Goal: Task Accomplishment & Management: Manage account settings

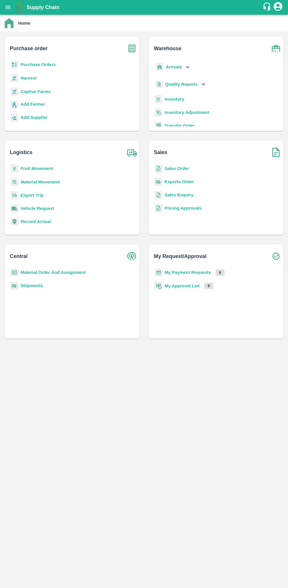
click at [194, 285] on b "My Approval List" at bounding box center [181, 285] width 35 height 5
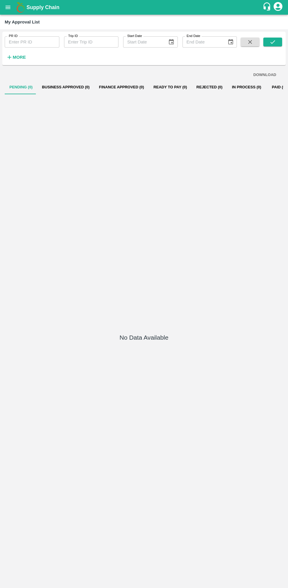
click at [273, 90] on button "Paid (0)" at bounding box center [279, 87] width 26 height 14
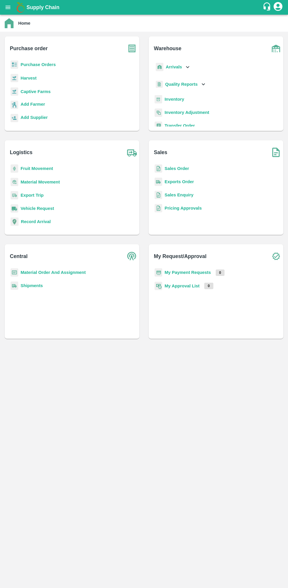
click at [194, 272] on b "My Payment Requests" at bounding box center [187, 272] width 46 height 5
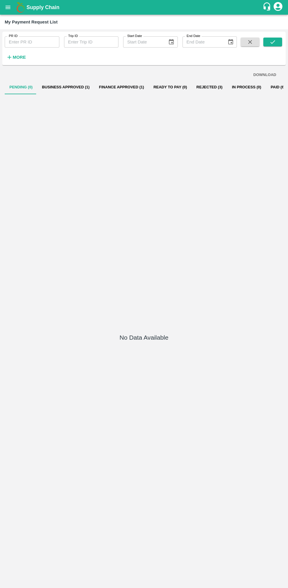
click at [266, 85] on button "Paid (652)" at bounding box center [280, 87] width 28 height 14
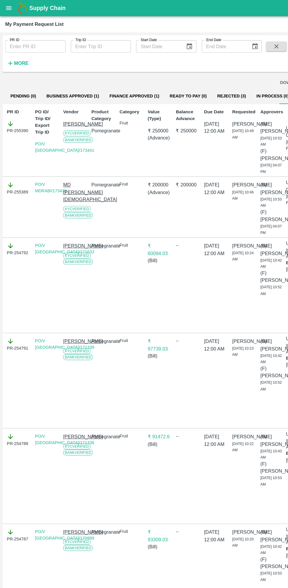
click at [9, 12] on button "open drawer" at bounding box center [7, 7] width 13 height 13
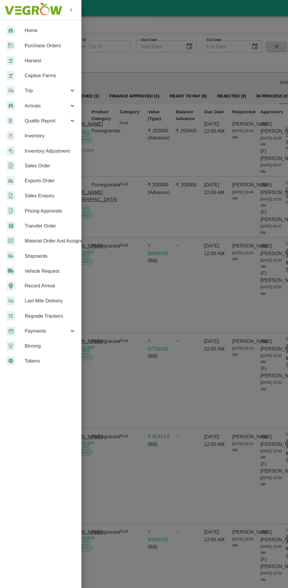
click at [52, 44] on span "Purchase Orders" at bounding box center [45, 41] width 46 height 6
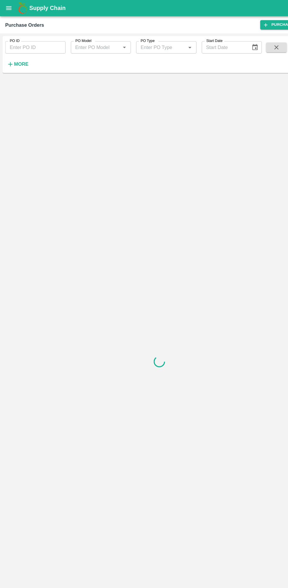
click at [17, 60] on strong "More" at bounding box center [19, 58] width 13 height 5
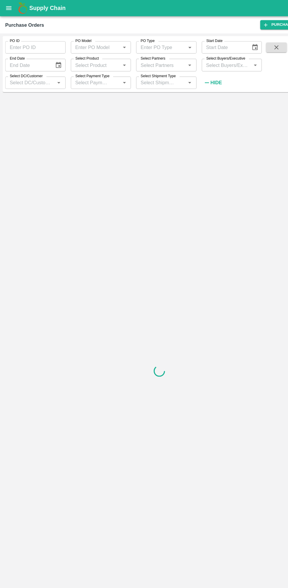
click at [200, 58] on input "Select Buyers/Executive" at bounding box center [204, 59] width 41 height 8
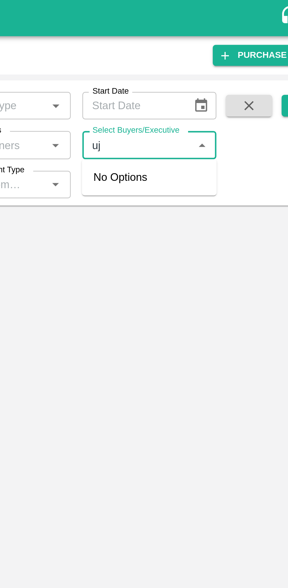
type input "ujj"
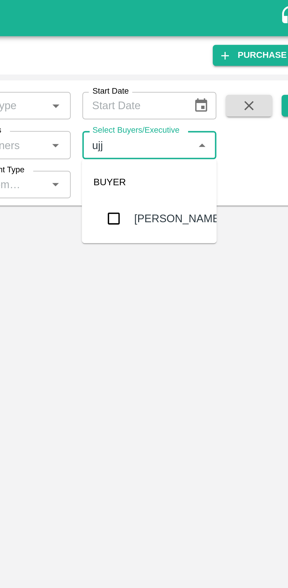
click at [192, 86] on input "checkbox" at bounding box center [195, 89] width 12 height 12
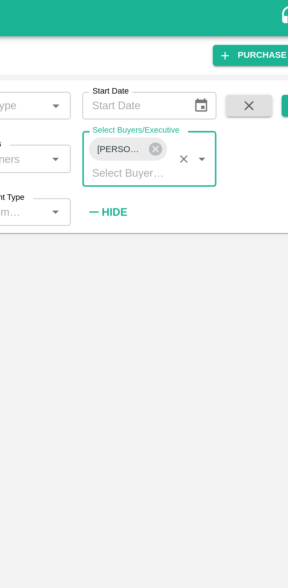
click at [273, 46] on icon "submit" at bounding box center [272, 43] width 6 height 6
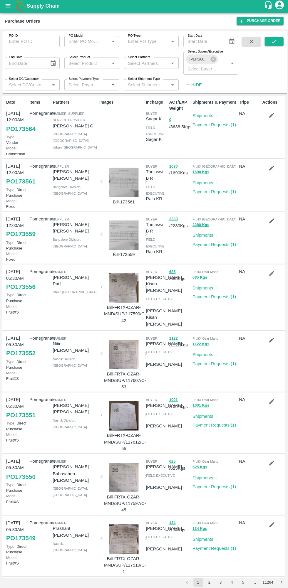
click at [278, 43] on button "submit" at bounding box center [272, 42] width 19 height 9
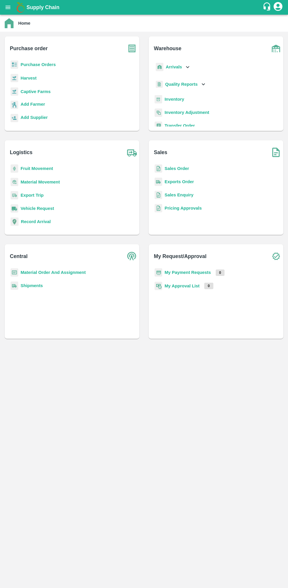
click at [66, 274] on b "Material Order And Assignment" at bounding box center [53, 272] width 65 height 5
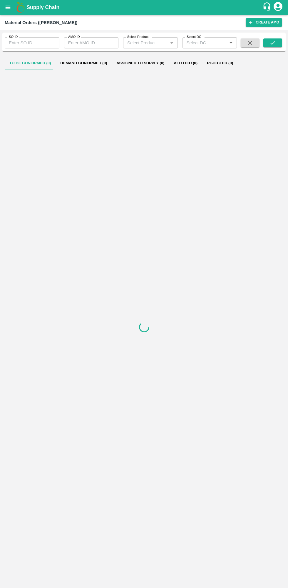
click at [94, 42] on input "AMO ID" at bounding box center [91, 42] width 55 height 11
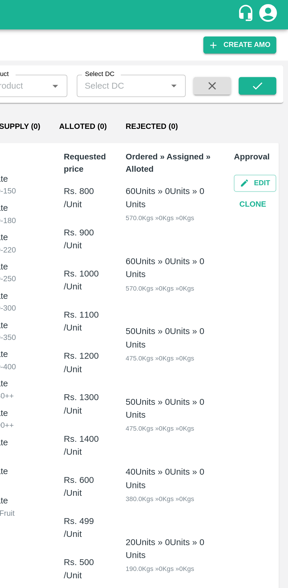
type input "322992"
click at [274, 44] on icon "submit" at bounding box center [272, 43] width 6 height 6
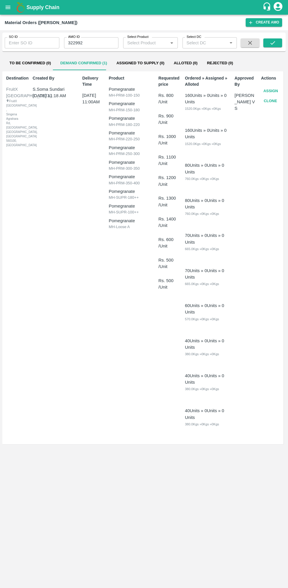
click at [271, 91] on button "Assign" at bounding box center [270, 91] width 19 height 10
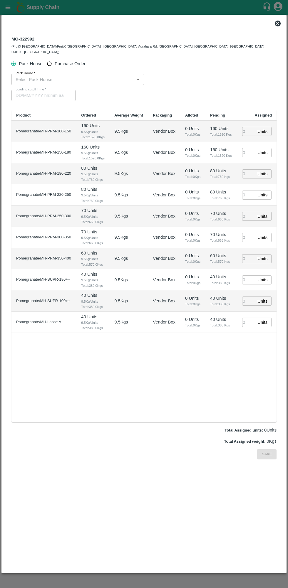
type input "09/09/2025 11:00 AM"
click at [47, 58] on input "Purchase Order" at bounding box center [49, 63] width 11 height 11
radio input "true"
click at [105, 75] on input "PO   *" at bounding box center [136, 79] width 247 height 8
click at [81, 89] on div "PO-173439(MD Rabiul Islam-8674887075)" at bounding box center [63, 87] width 95 height 6
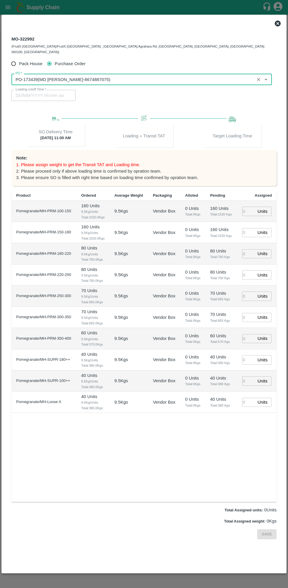
type input "PO-173439(MD Rabiul Islam-8674887075)"
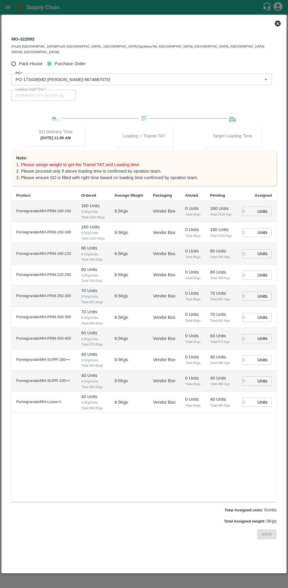
click at [247, 228] on input "number" at bounding box center [248, 232] width 13 height 9
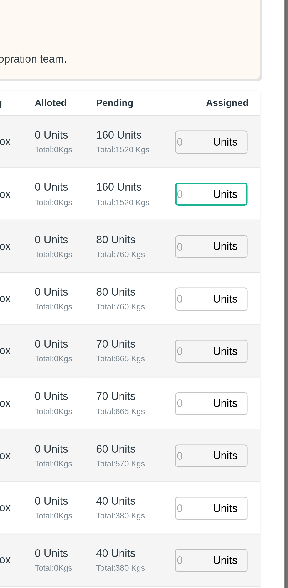
click at [250, 207] on input "number" at bounding box center [248, 211] width 13 height 9
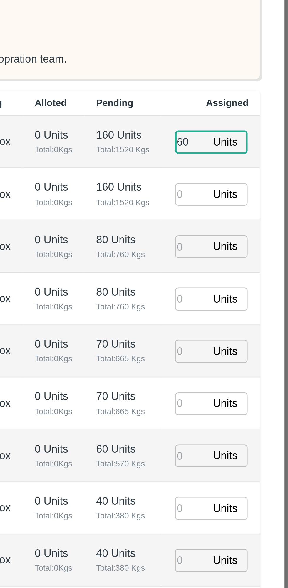
type input "60"
click at [249, 228] on input "number" at bounding box center [248, 232] width 13 height 9
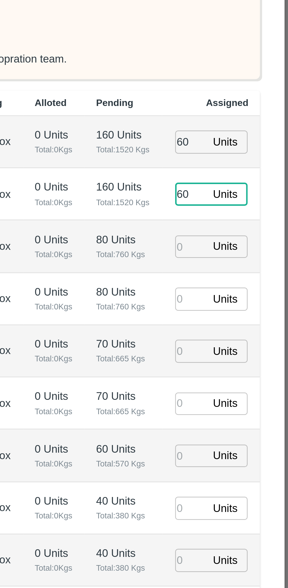
type input "60"
click at [251, 249] on input "number" at bounding box center [248, 253] width 13 height 9
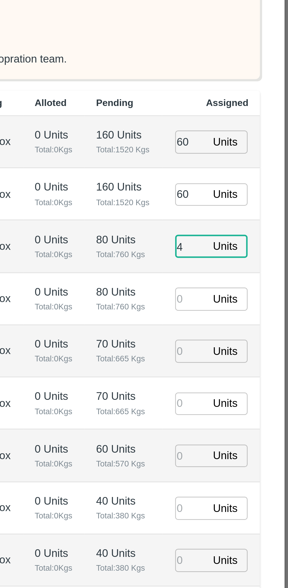
type input "40"
type input "06/09/2025 06:30 PM"
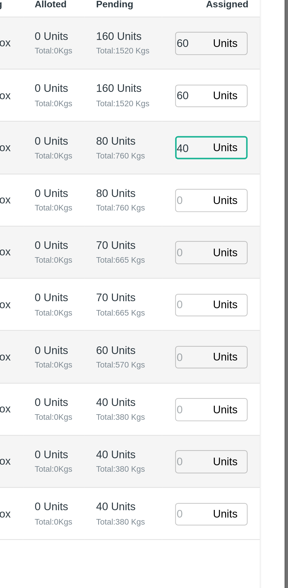
type input "40"
click at [249, 270] on input "number" at bounding box center [248, 274] width 13 height 9
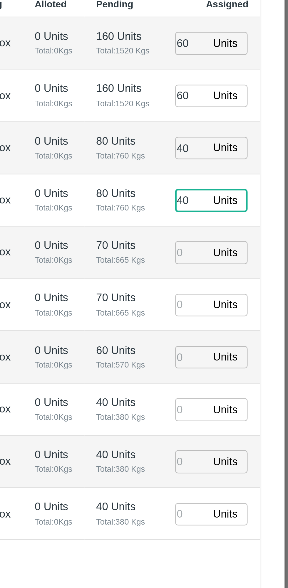
type input "40"
click at [249, 291] on input "number" at bounding box center [248, 295] width 13 height 9
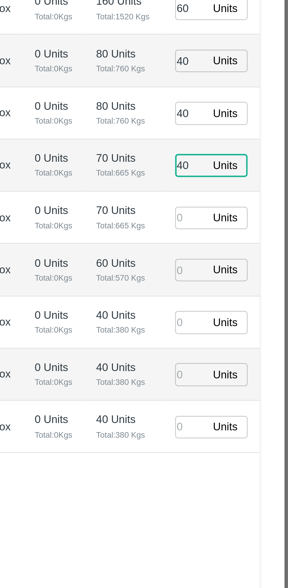
type input "40"
click at [246, 313] on input "number" at bounding box center [248, 317] width 13 height 9
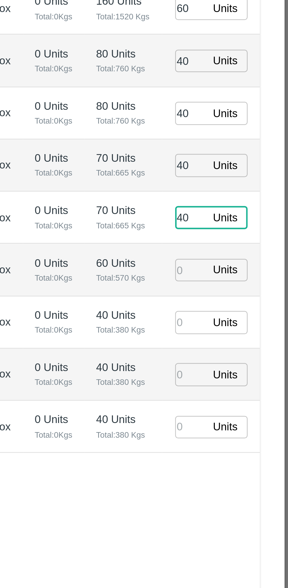
type input "40"
click at [249, 335] on input "number" at bounding box center [248, 338] width 13 height 9
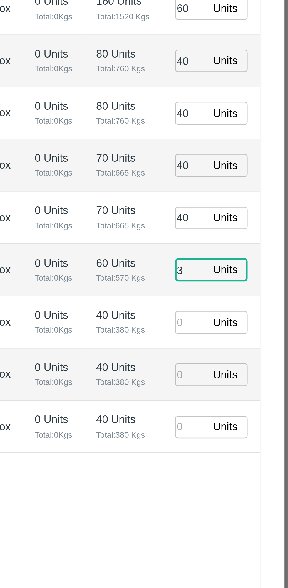
type input "30"
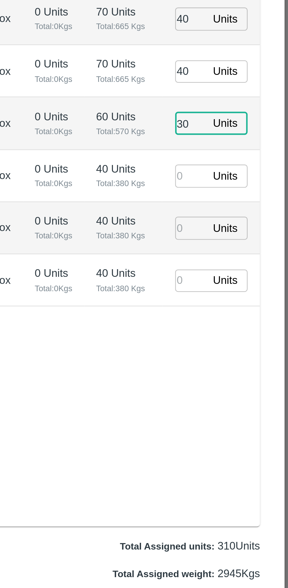
type input "06/09/2025 05:30 PM"
type input "30"
click at [248, 355] on input "number" at bounding box center [248, 359] width 13 height 9
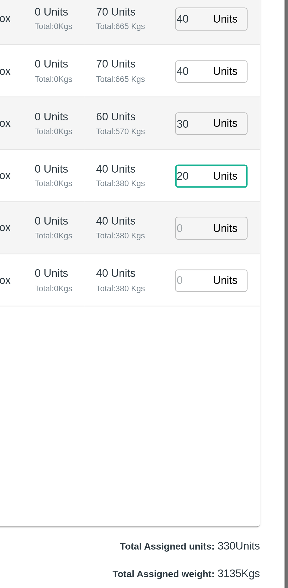
type input "20"
click at [245, 376] on input "number" at bounding box center [248, 380] width 13 height 9
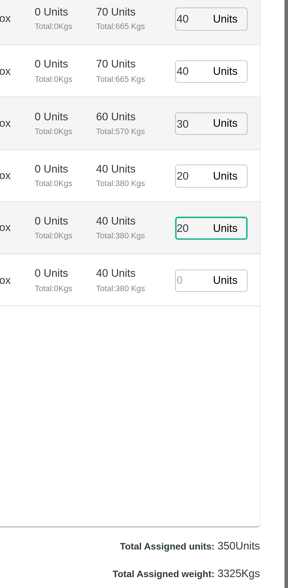
type input "20"
click at [245, 398] on input "number" at bounding box center [248, 402] width 13 height 9
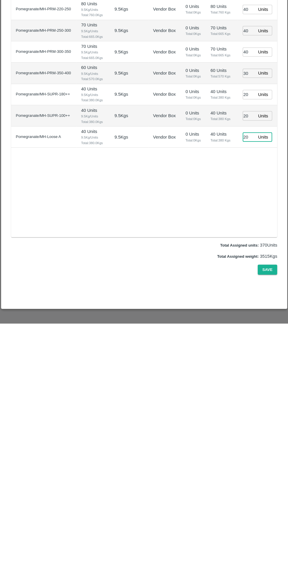
type input "20"
click at [273, 529] on button "Save" at bounding box center [266, 534] width 19 height 10
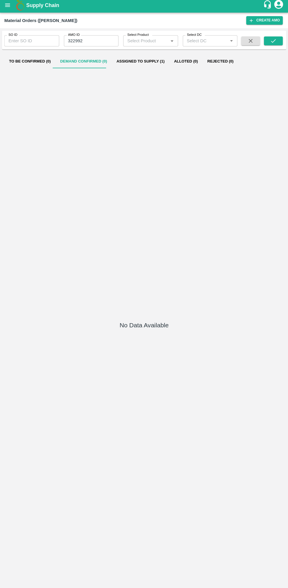
click at [133, 63] on button "Assigned to Supply (1)" at bounding box center [139, 63] width 57 height 14
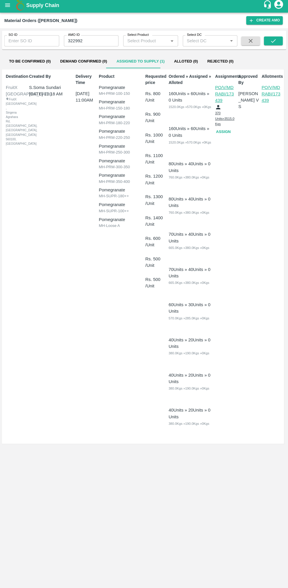
click at [223, 129] on button "Assign" at bounding box center [223, 134] width 19 height 10
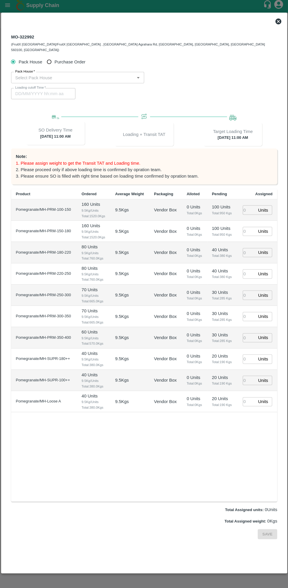
type input "09/09/2025 11:00 AM"
click at [52, 58] on input "Purchase Order" at bounding box center [49, 63] width 11 height 11
radio input "true"
click at [44, 75] on input "PO   *" at bounding box center [136, 79] width 247 height 8
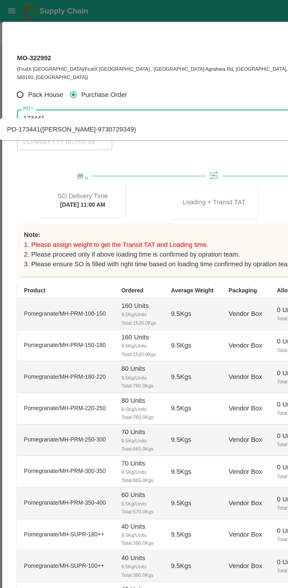
click at [79, 86] on div "PO-173441(Ganesh Dattatray shinde-9730729349)" at bounding box center [48, 87] width 87 height 6
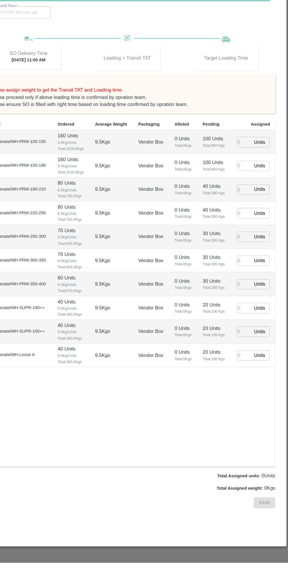
type input "PO-173441(Ganesh Dattatray shinde-9730729349)"
click at [246, 207] on input "number" at bounding box center [248, 211] width 13 height 9
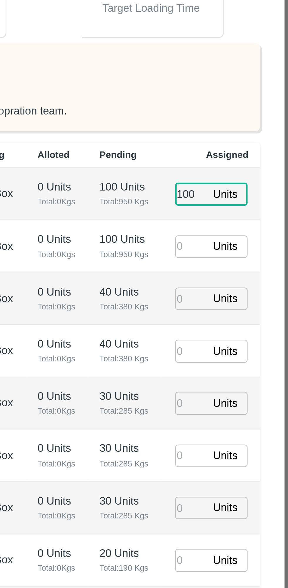
type input "100"
click at [248, 228] on input "number" at bounding box center [248, 232] width 13 height 9
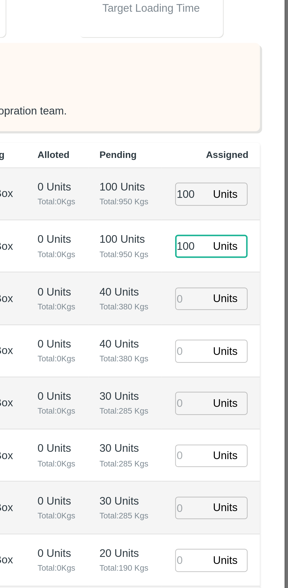
type input "100"
click at [246, 249] on input "number" at bounding box center [248, 253] width 13 height 9
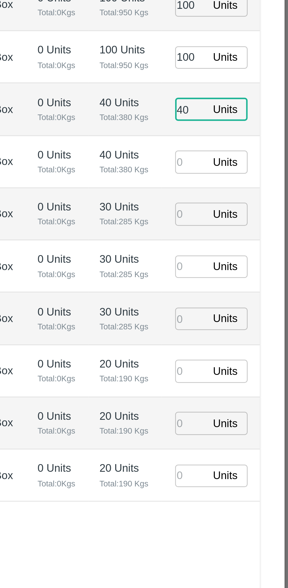
type input "40"
click at [251, 271] on input "number" at bounding box center [248, 274] width 13 height 9
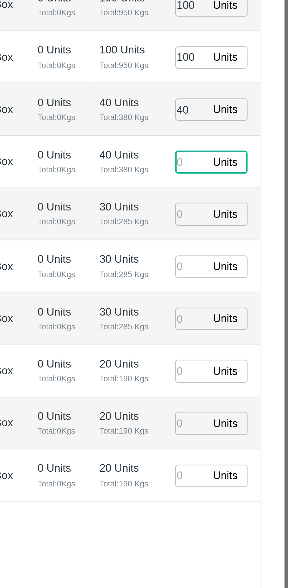
type input "08/09/2025 06:22 AM"
type input "40"
click at [246, 292] on input "number" at bounding box center [248, 295] width 13 height 9
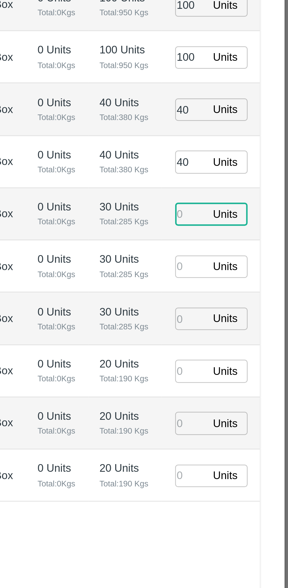
type input "3"
type input "08/09/2025 07:22 AM"
type input "30"
click at [246, 313] on input "number" at bounding box center [248, 317] width 13 height 9
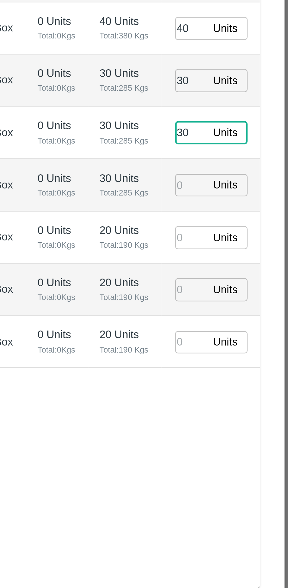
type input "30"
click at [250, 334] on input "number" at bounding box center [248, 338] width 13 height 9
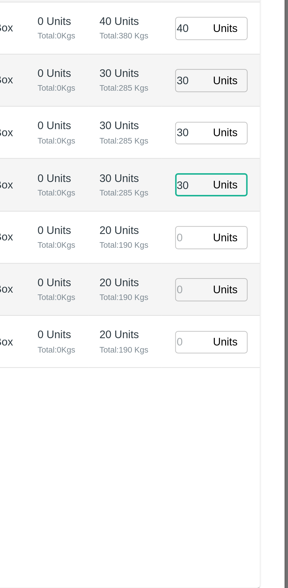
type input "30"
click at [248, 355] on input "number" at bounding box center [248, 359] width 13 height 9
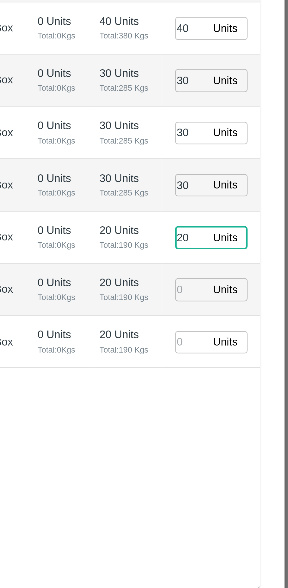
type input "20"
click at [248, 377] on input "number" at bounding box center [248, 380] width 13 height 9
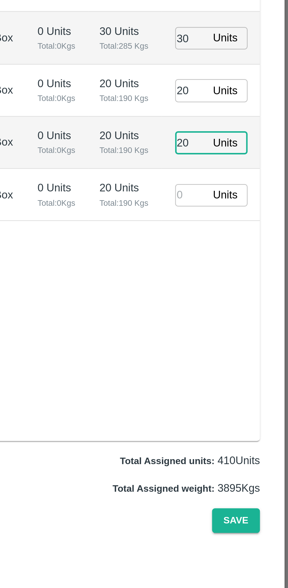
type input "20"
click at [249, 398] on input "number" at bounding box center [248, 402] width 13 height 9
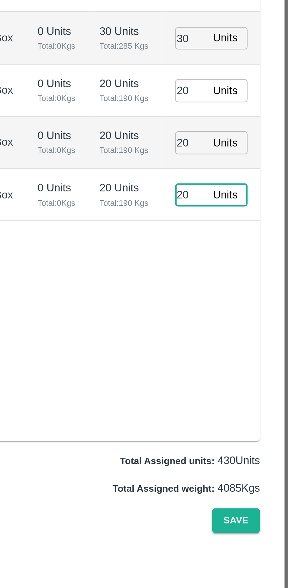
type input "20"
click at [269, 529] on button "Save" at bounding box center [266, 534] width 19 height 10
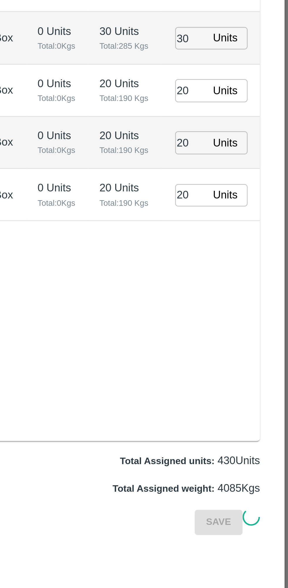
type input "08/09/2025 06:22 AM"
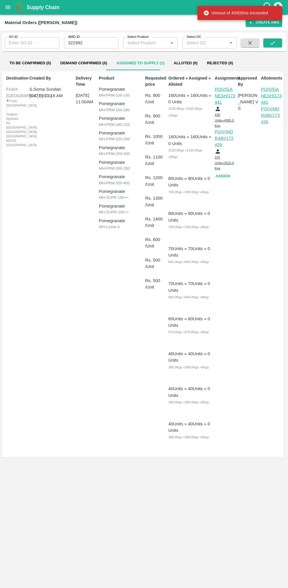
click at [8, 7] on icon "open drawer" at bounding box center [8, 7] width 5 height 3
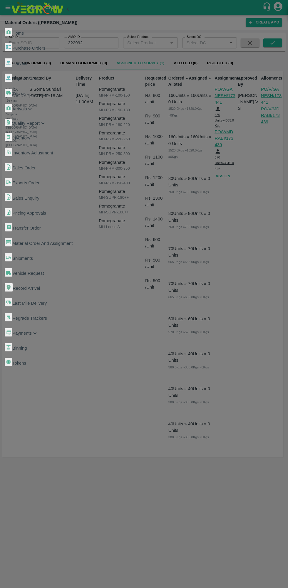
click at [36, 46] on span "Purchase Orders" at bounding box center [28, 48] width 33 height 5
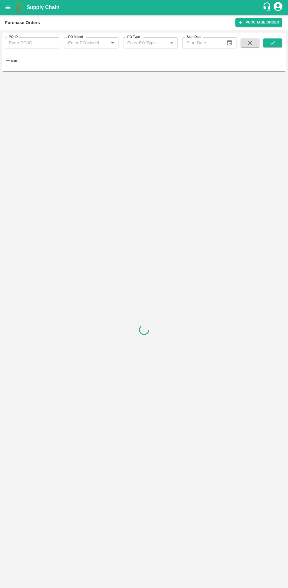
click at [17, 59] on strong "More" at bounding box center [14, 60] width 6 height 3
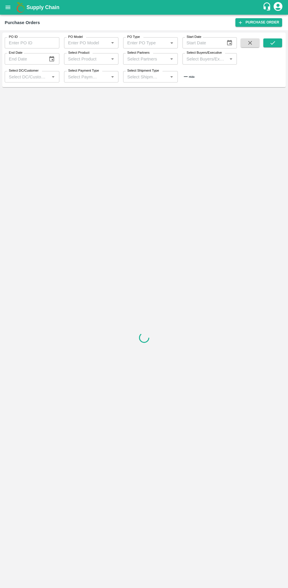
click at [198, 61] on input "Select Buyers/Executive" at bounding box center [204, 59] width 41 height 8
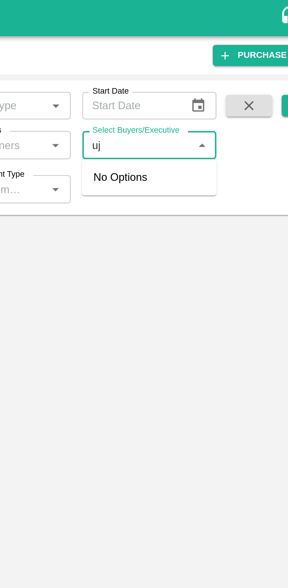
type input "ujj"
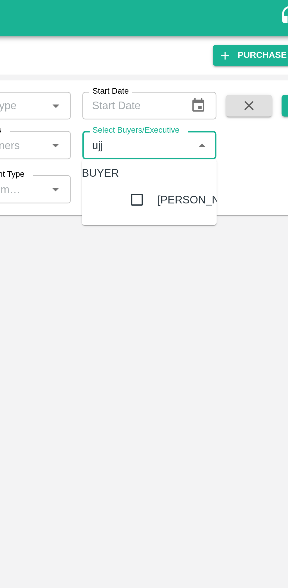
click at [198, 85] on input "checkbox" at bounding box center [204, 81] width 12 height 12
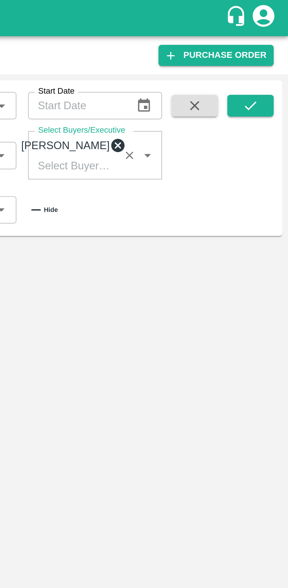
click at [272, 40] on icon "submit" at bounding box center [272, 43] width 6 height 6
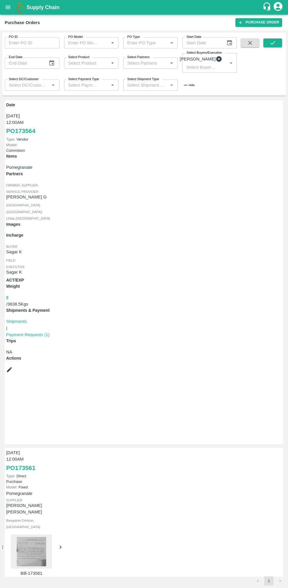
click at [273, 43] on icon "submit" at bounding box center [272, 43] width 5 height 4
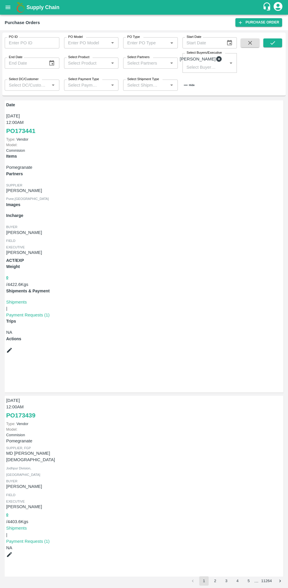
click at [27, 526] on link "Shipments" at bounding box center [16, 528] width 21 height 5
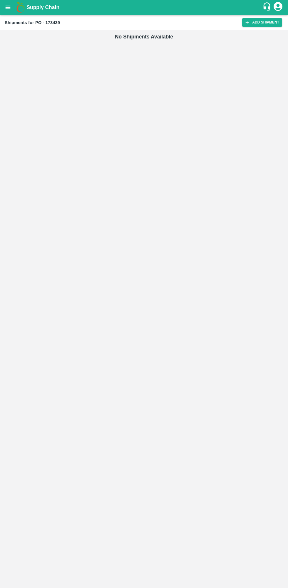
click at [246, 22] on icon at bounding box center [246, 22] width 5 height 5
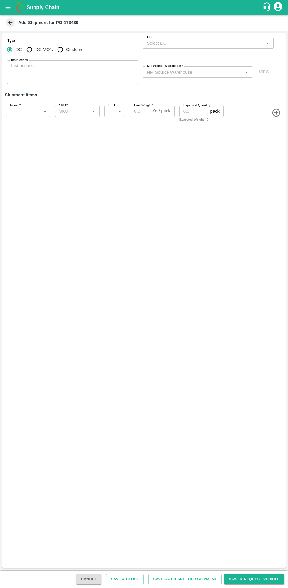
click at [31, 50] on input "DC MO's" at bounding box center [29, 50] width 12 height 12
radio input "true"
click at [197, 43] on input "DC (Material Orders)   *" at bounding box center [203, 43] width 118 height 8
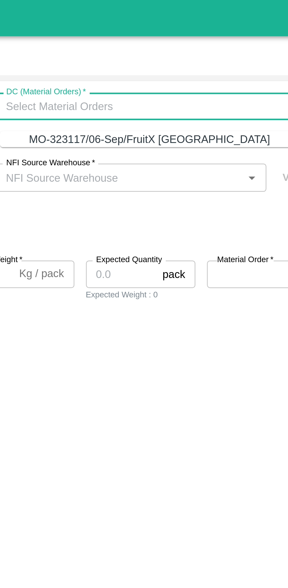
click at [207, 58] on div "MO-323117/06-Sep/FruitX [GEOGRAPHIC_DATA]" at bounding box center [205, 56] width 98 height 6
type input "MH-PRM-100-150"
type input "276"
type input "9.5"
type input "60"
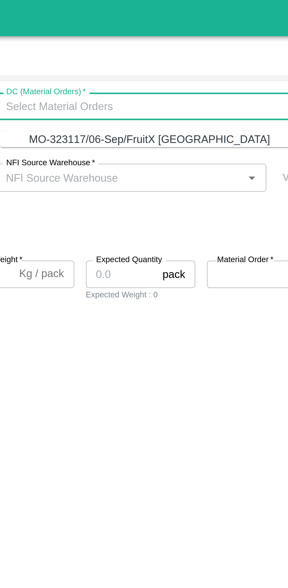
type input "MO-323117/06-Sep/FruitX [GEOGRAPHIC_DATA]"
type input "459076"
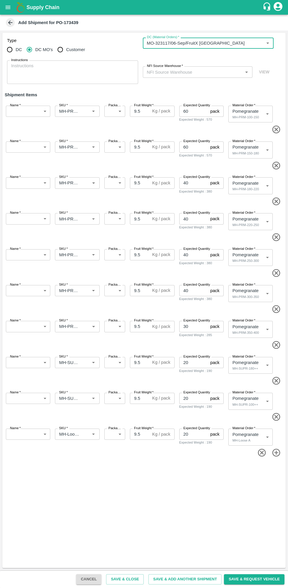
click at [161, 72] on input "NFI Source Warehouse   *" at bounding box center [192, 72] width 97 height 8
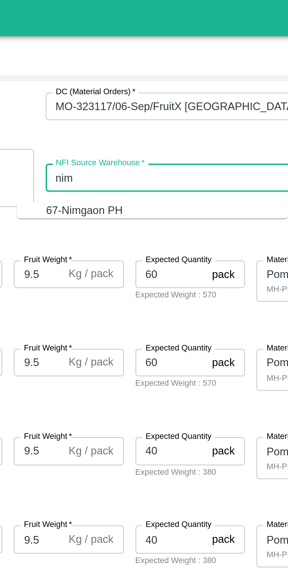
click at [148, 83] on div "67-Nimgaon PH" at bounding box center [158, 85] width 31 height 6
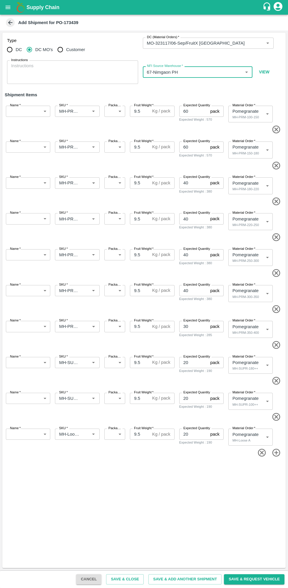
type input "67-Nimgaon PH"
click at [24, 111] on body "Supply Chain Add Shipment for PO-173439 Type DC DC MO's Customer DC (Material O…" at bounding box center [144, 294] width 288 height 588
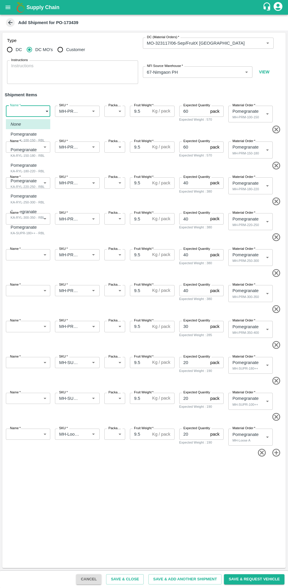
click at [18, 135] on p "Pomegranate" at bounding box center [26, 134] width 31 height 6
type input "1979039"
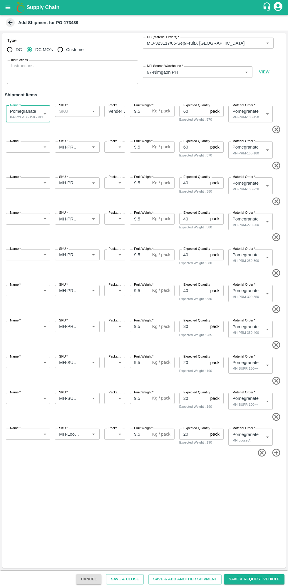
click at [20, 141] on span "*" at bounding box center [20, 141] width 2 height 4
click at [31, 145] on body "Supply Chain Add Shipment for PO-173439 Type DC DC MO's Customer DC (Material O…" at bounding box center [144, 294] width 288 height 588
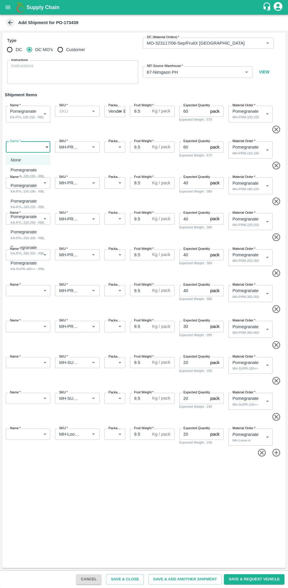
click at [19, 189] on p "Pomegranate" at bounding box center [26, 185] width 31 height 6
type input "1979040"
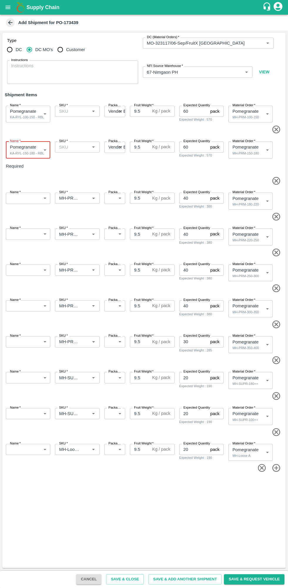
click at [20, 190] on span "*" at bounding box center [20, 192] width 2 height 4
click at [31, 188] on body "Supply Chain Add Shipment for PO-173439 Type DC DC MO's Customer DC (Material O…" at bounding box center [144, 294] width 288 height 588
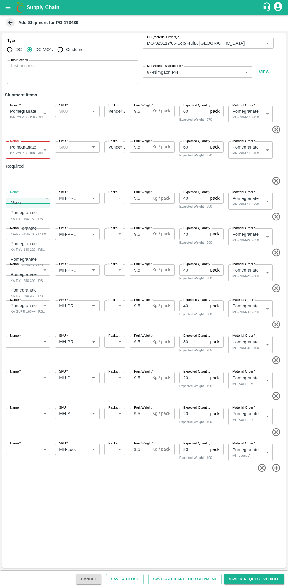
click at [19, 248] on div "KA-RYL-180-220 - RBL" at bounding box center [28, 249] width 34 height 5
type input "1979041"
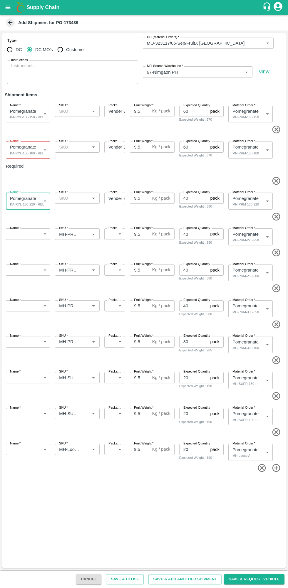
click at [25, 226] on body "Supply Chain Add Shipment for PO-173439 Type DC DC MO's Customer DC (Material O…" at bounding box center [144, 294] width 288 height 588
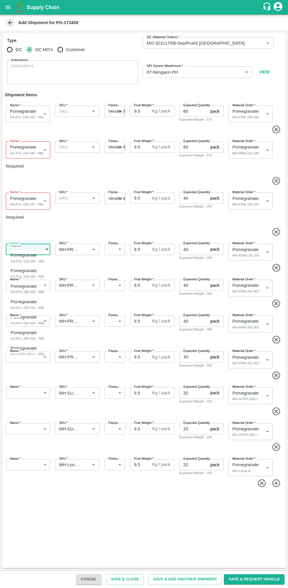
click at [21, 304] on p "Pomegranate" at bounding box center [26, 301] width 31 height 6
type input "1979042"
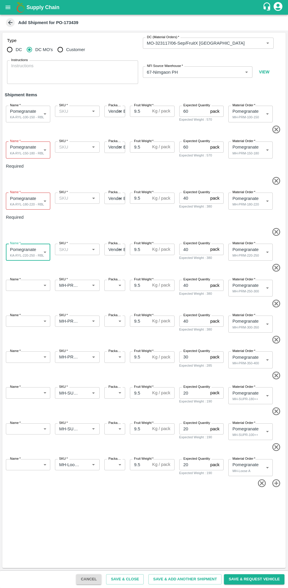
click at [113, 78] on textarea "Instructions" at bounding box center [72, 72] width 123 height 18
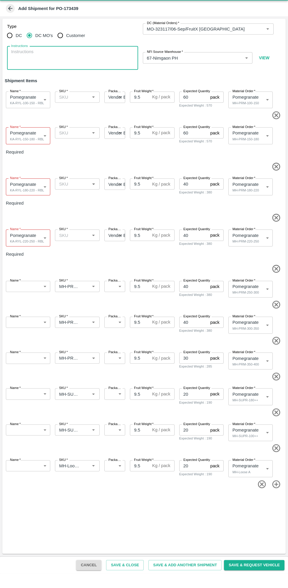
click at [31, 271] on body "Supply Chain Add Shipment for PO-173439 Type DC DC MO's Customer DC (Material O…" at bounding box center [144, 294] width 288 height 588
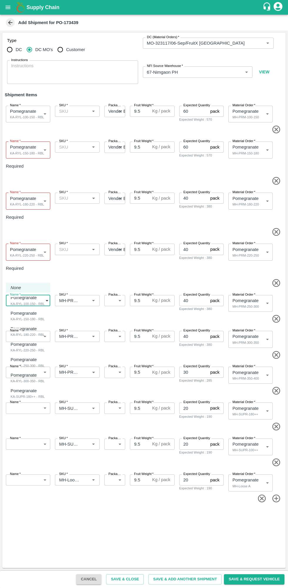
click at [39, 366] on div "KA-RYL-250-300 - RBL" at bounding box center [28, 365] width 34 height 5
type input "1979043"
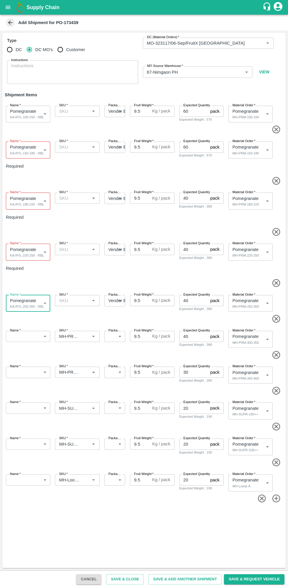
click at [39, 311] on body "Supply Chain Add Shipment for PO-173439 Type DC DC MO's Customer DC (Material O…" at bounding box center [144, 294] width 288 height 588
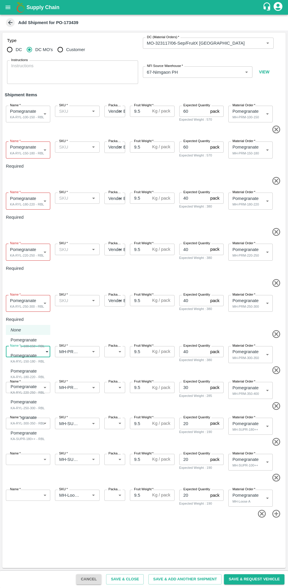
click at [43, 422] on div "Pomegranate KA-RYL-300-350 - RBL" at bounding box center [28, 420] width 34 height 12
type input "1979044"
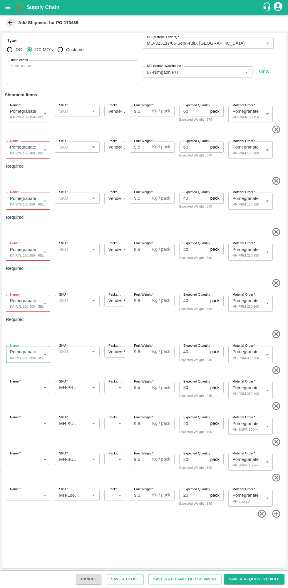
click at [276, 375] on div "Name   * ​ Name SKU   * SKU   * Packaging   * ​ 276 Packaging Fruit Weight   * …" at bounding box center [142, 394] width 285 height 38
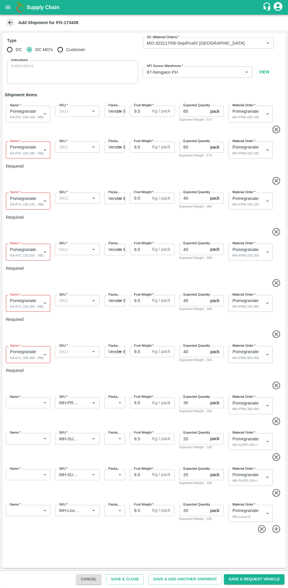
click at [277, 417] on icon "button" at bounding box center [276, 421] width 8 height 8
type input "MH-SUPR-180++"
type input "20"
type input "459083"
type input "MH-SUPR-100++"
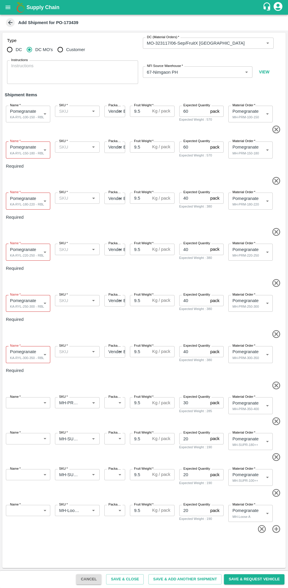
type input "459084"
type input "MH-Loose A"
type input "459085"
click at [93, 402] on icon "Open" at bounding box center [93, 402] width 3 height 1
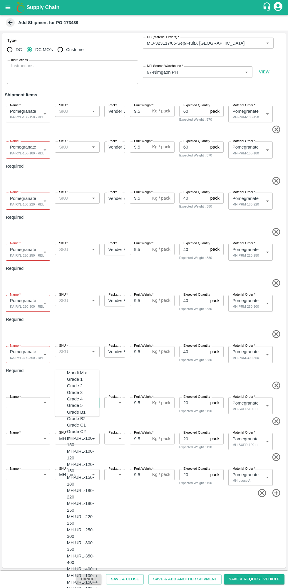
scroll to position [780, 0]
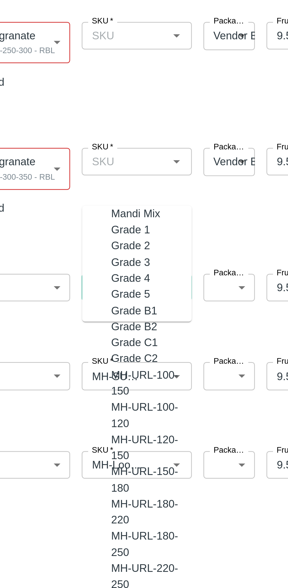
click at [94, 381] on span at bounding box center [142, 386] width 281 height 10
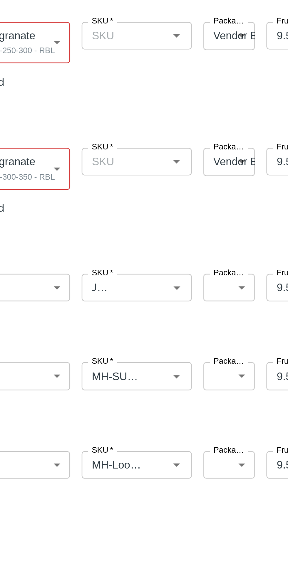
scroll to position [0, 0]
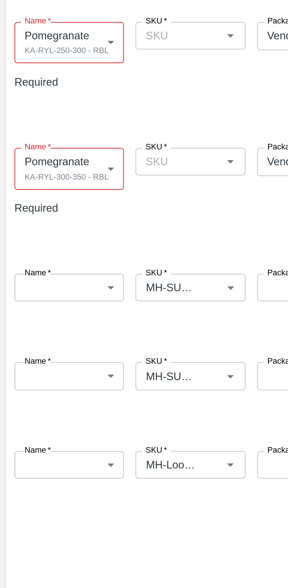
click at [37, 357] on body "Supply Chain Add Shipment for PO-173439 Type DC DC MO's Customer DC (Material O…" at bounding box center [144, 294] width 288 height 588
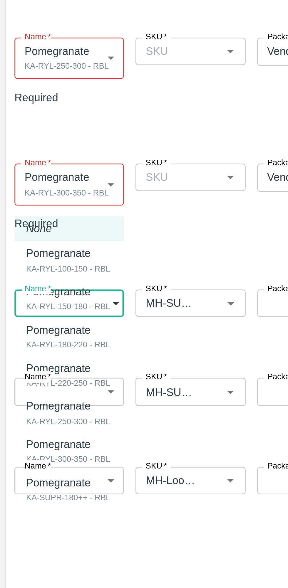
click at [33, 478] on p "Pomegranate" at bounding box center [26, 475] width 31 height 6
type input "1979045"
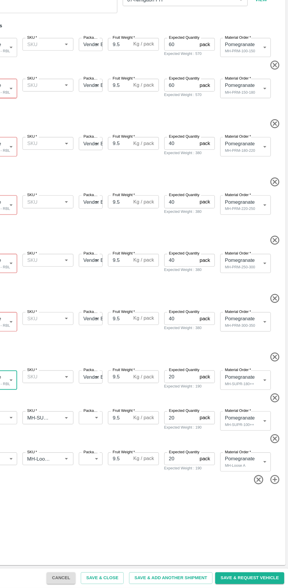
click at [276, 426] on div "Name   * ​ Name SKU   * SKU   * Packaging   * ​ 276 Packaging Fruit Weight   * …" at bounding box center [142, 445] width 285 height 38
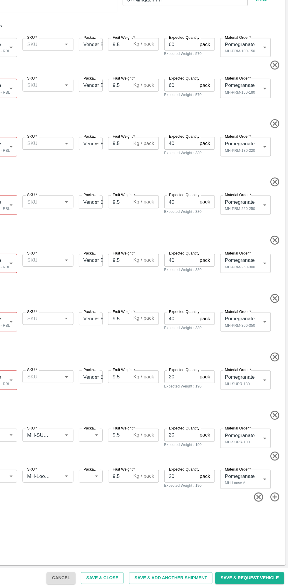
click at [262, 504] on icon "button" at bounding box center [262, 508] width 8 height 8
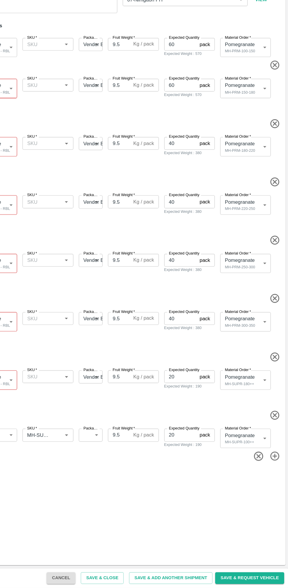
click at [265, 468] on icon "button" at bounding box center [262, 472] width 8 height 8
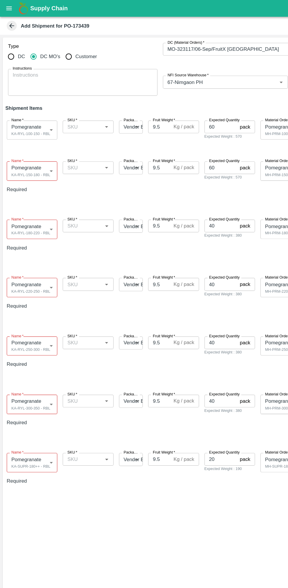
click at [75, 109] on input "SKU   *" at bounding box center [72, 111] width 31 height 8
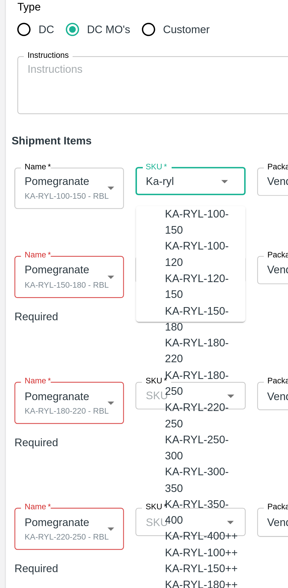
click at [78, 126] on div "KA-RYL-100-150" at bounding box center [83, 127] width 33 height 13
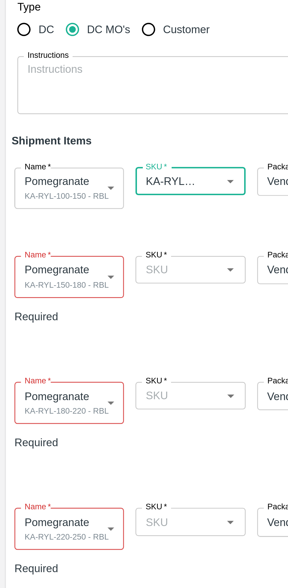
type input "KA-RYL-100-150"
click at [70, 145] on input "SKU   *" at bounding box center [72, 147] width 31 height 8
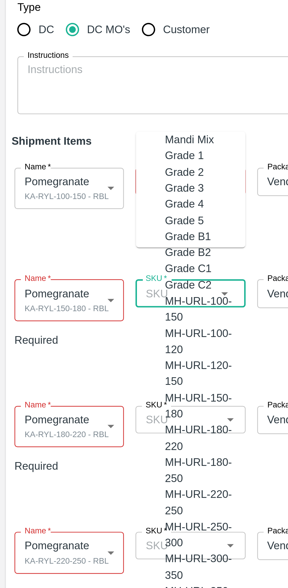
paste input "KA-RYL-100-150"
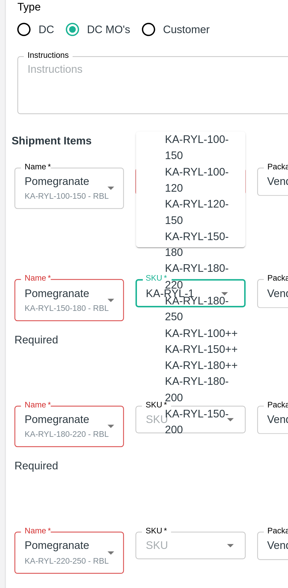
click at [82, 132] on div "KA-RYL-150-180" at bounding box center [83, 136] width 33 height 13
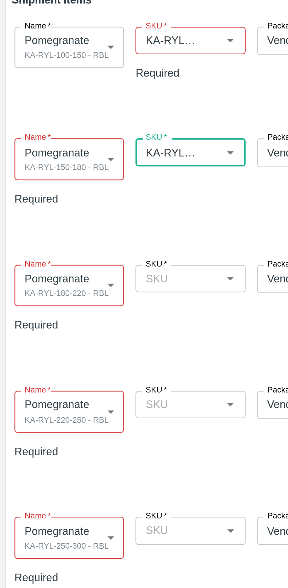
click at [66, 200] on span "*" at bounding box center [67, 202] width 2 height 4
type input "KA-RYL-150-180"
click at [66, 204] on input "SKU   *" at bounding box center [72, 208] width 31 height 8
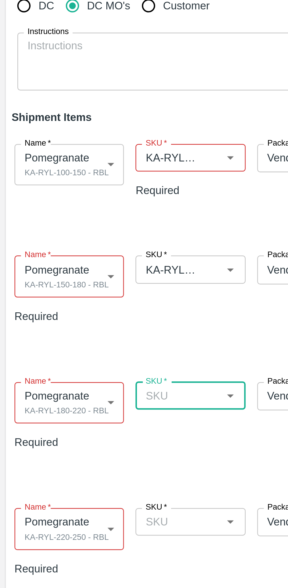
click at [65, 112] on input "SKU   *" at bounding box center [68, 111] width 23 height 8
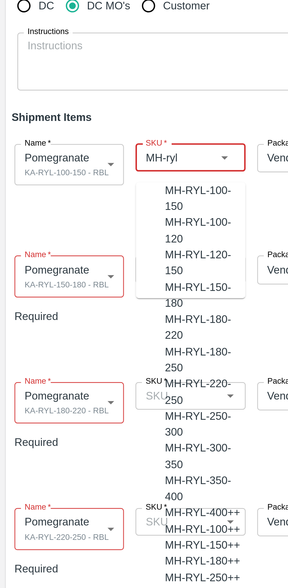
click at [77, 122] on div "MH-RYL-100-150" at bounding box center [83, 127] width 33 height 13
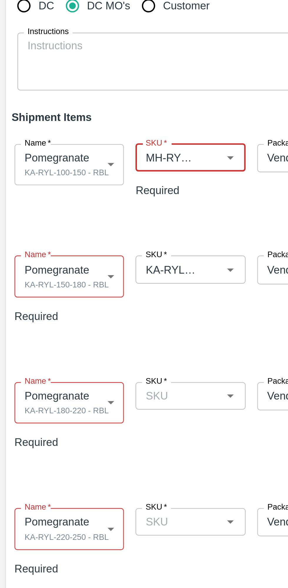
type input "MH-RYL-100-150"
click at [71, 153] on input "SKU   *" at bounding box center [68, 157] width 23 height 8
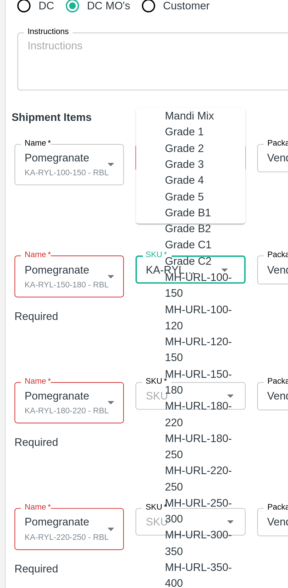
scroll to position [1484, 0]
click at [83, 154] on button "Clear" at bounding box center [83, 156] width 5 height 5
paste input "MH-RYL-100-150"
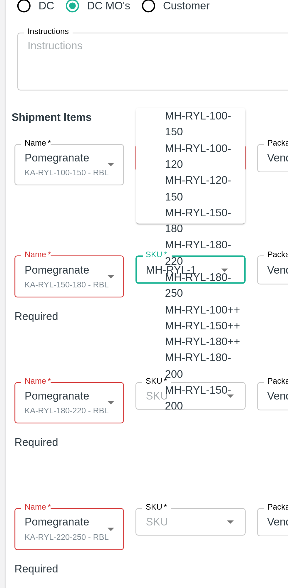
click at [74, 133] on div "MH-RYL-150-180" at bounding box center [83, 136] width 33 height 13
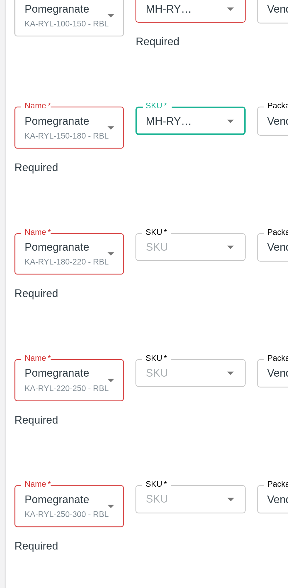
type input "MH-RYL-150-180"
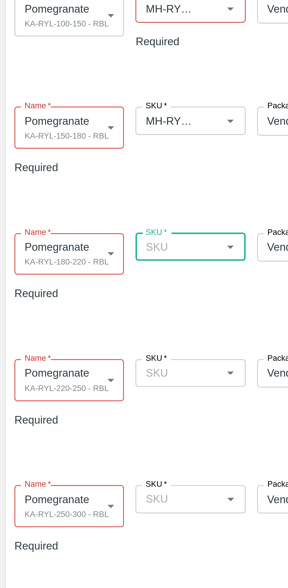
paste input "MH-RYL-100-150"
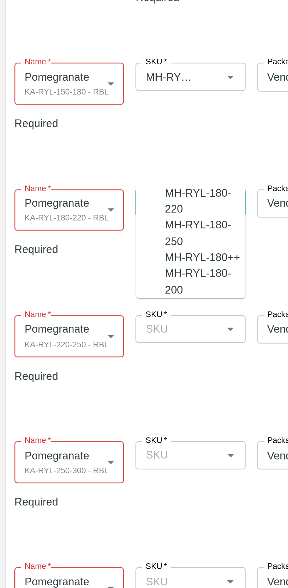
click at [73, 203] on div "MH-RYL-180-220" at bounding box center [83, 206] width 33 height 13
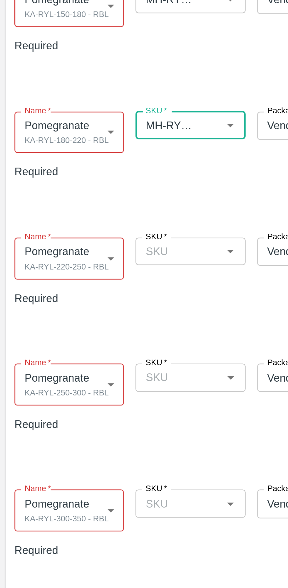
type input "MH-RYL-180-220"
click at [69, 255] on input "SKU   *" at bounding box center [72, 259] width 31 height 8
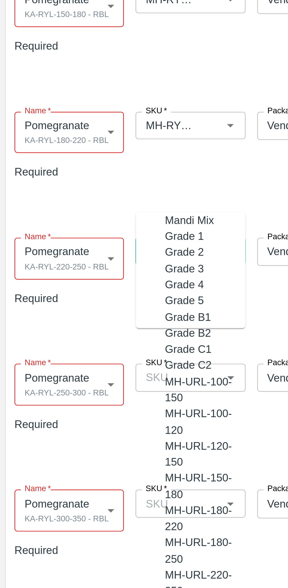
paste input "MH-RYL-100-150"
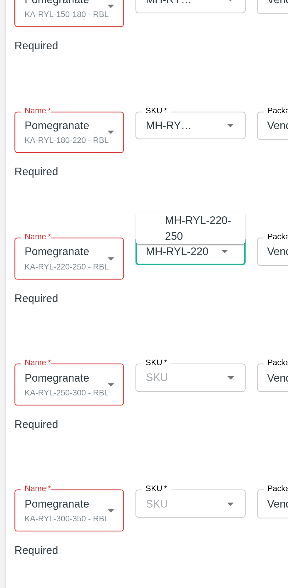
click at [74, 243] on div "MH-RYL-220-250" at bounding box center [83, 249] width 33 height 13
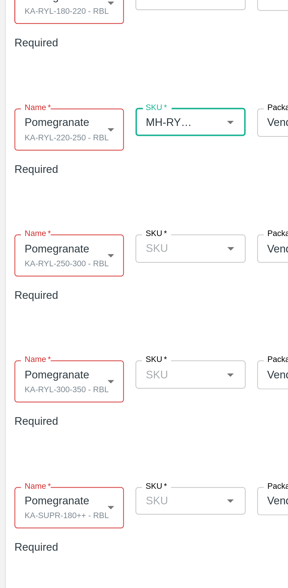
type input "MH-RYL-220-250"
click at [68, 306] on input "SKU   *" at bounding box center [72, 310] width 31 height 8
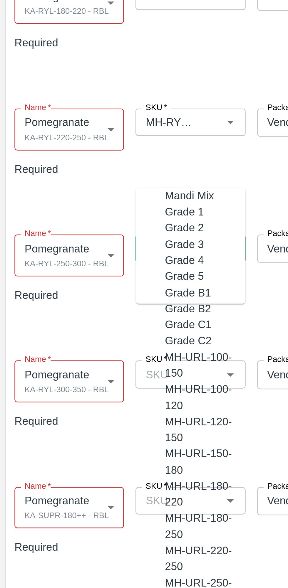
paste input "MH-RYL-100-150"
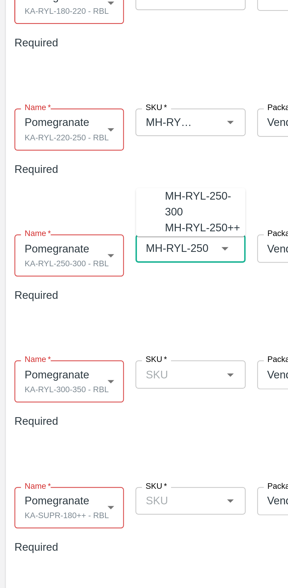
click at [73, 289] on div "MH-RYL-250-300" at bounding box center [83, 291] width 33 height 13
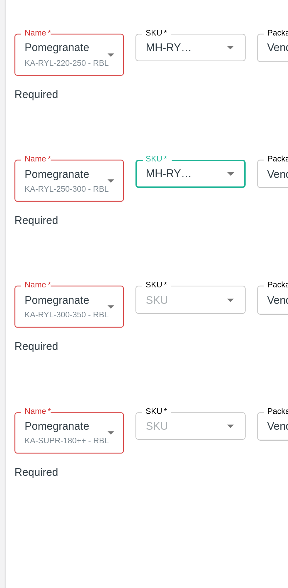
type input "MH-RYL-250-300"
click at [70, 357] on input "SKU   *" at bounding box center [72, 361] width 31 height 8
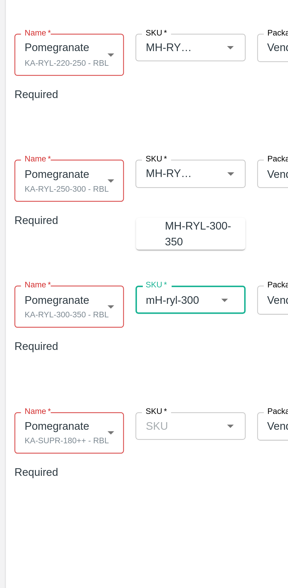
click at [81, 332] on div "MH-RYL-300-350" at bounding box center [83, 334] width 33 height 13
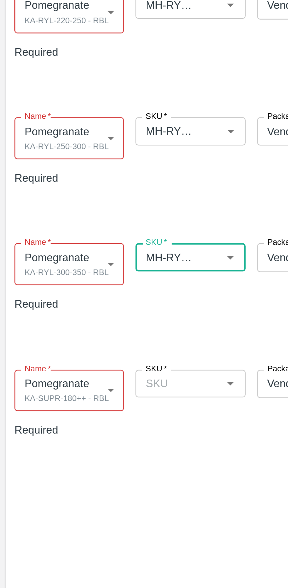
type input "MH-RYL-300-350"
click at [75, 408] on input "SKU   *" at bounding box center [72, 412] width 31 height 8
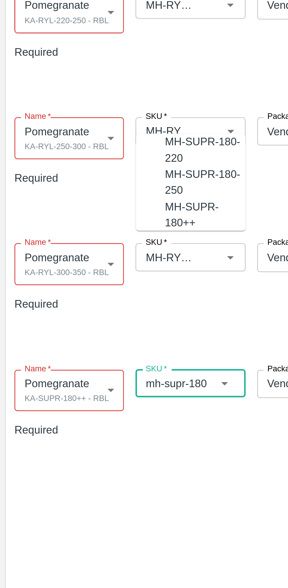
click at [81, 347] on div "MH-SUPR-180++" at bounding box center [83, 343] width 33 height 13
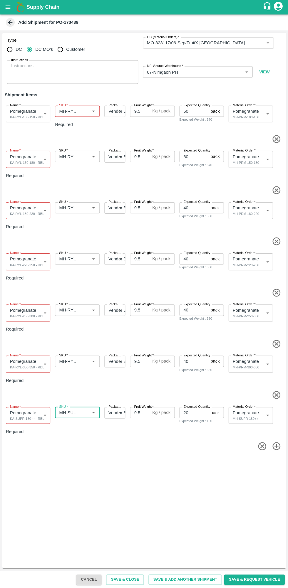
type input "MH-SUPR-180++"
click at [261, 579] on button "Save & Request Vehicle" at bounding box center [254, 579] width 60 height 10
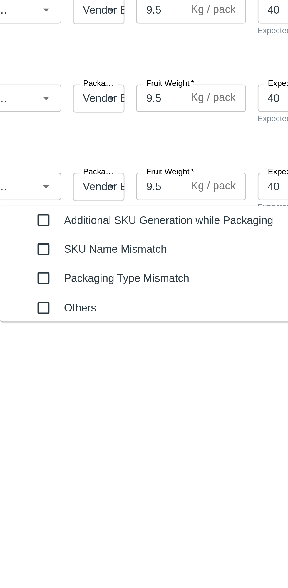
click at [86, 300] on input "checkbox" at bounding box center [92, 304] width 12 height 12
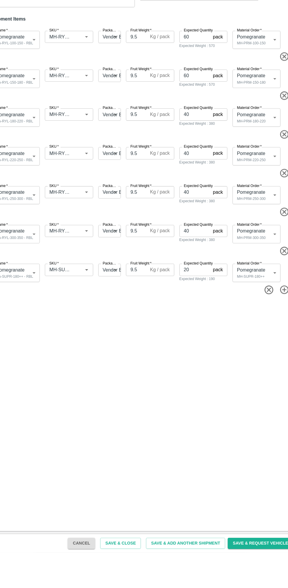
type textarea "Na"
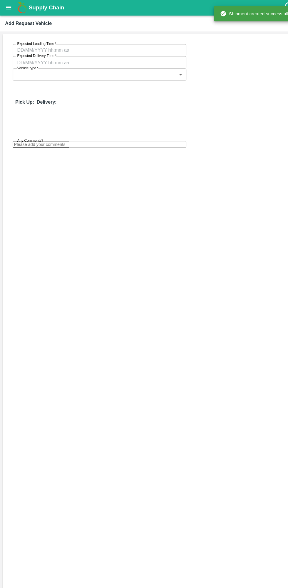
click at [44, 49] on input "Expected Loading Time   *" at bounding box center [90, 46] width 156 height 11
type input "02/09/2025 12:00 AM"
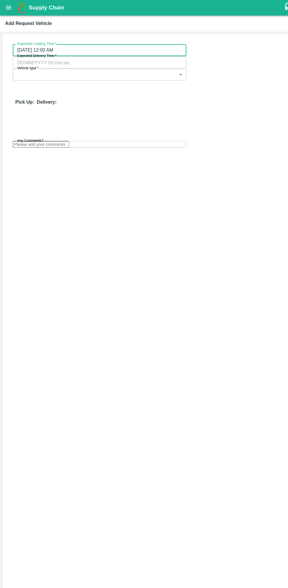
click at [113, 52] on input "Expected Delivery Time   *" at bounding box center [90, 57] width 156 height 11
type input "04/09/2025 12:00 AM"
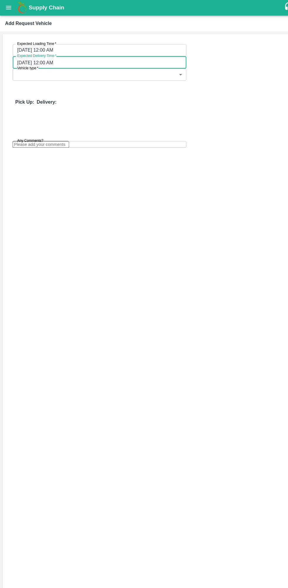
click at [35, 61] on span "*" at bounding box center [34, 63] width 2 height 4
click at [45, 65] on body "Supply Chain Add Request Vehicle Expected Loading Time   * 02/09/2025 12:00 AM …" at bounding box center [144, 294] width 288 height 588
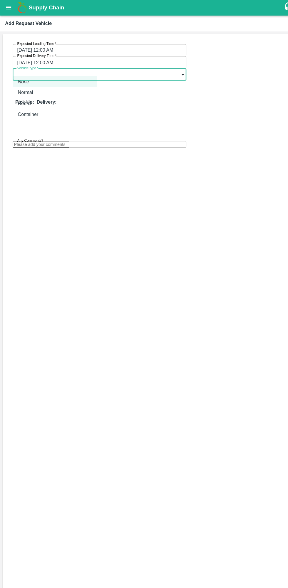
type input "06/09/2025 05:30 PM"
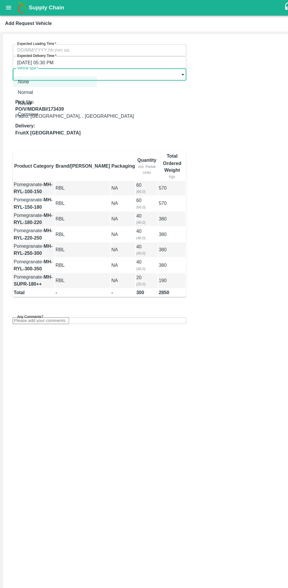
click at [29, 85] on p "Normal" at bounding box center [23, 85] width 14 height 6
type input "1"
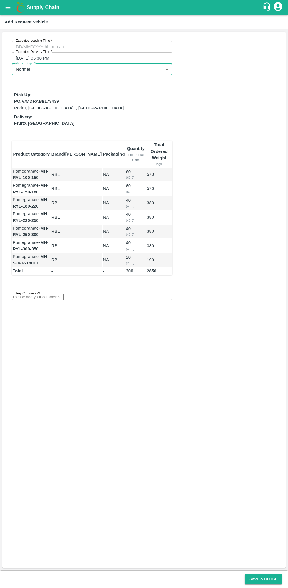
click at [40, 45] on input "Expected Loading Time   *" at bounding box center [90, 46] width 156 height 11
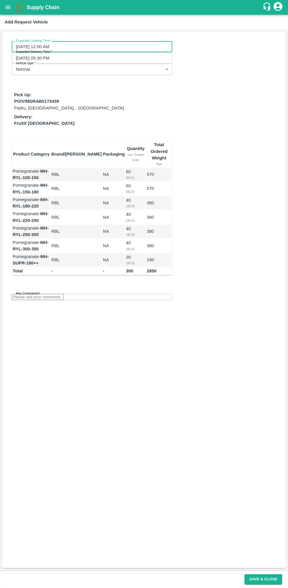
click at [28, 41] on label "Expected Loading Time   *" at bounding box center [34, 40] width 36 height 5
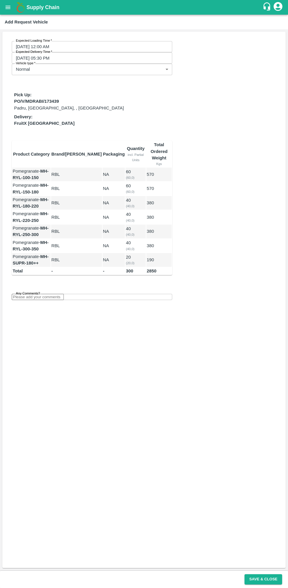
type input "02/09/2025 12:00 AM"
click at [269, 579] on button "Save & Close" at bounding box center [263, 579] width 38 height 10
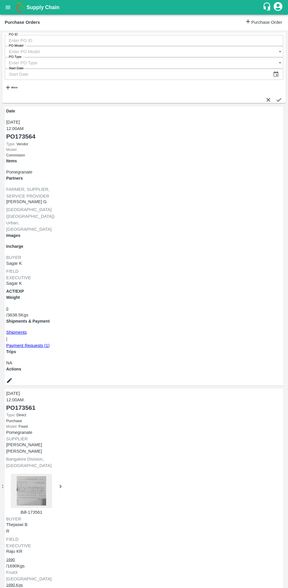
click at [17, 86] on h6 "More" at bounding box center [14, 87] width 6 height 3
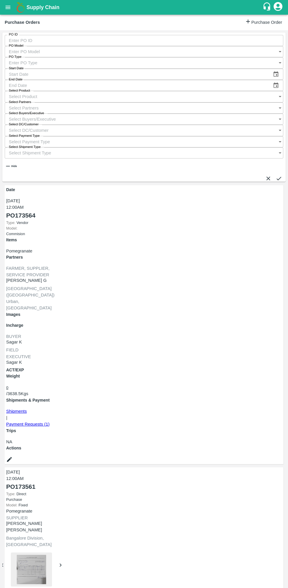
click at [209, 114] on input "Select Buyers/Executive" at bounding box center [138, 119] width 267 height 11
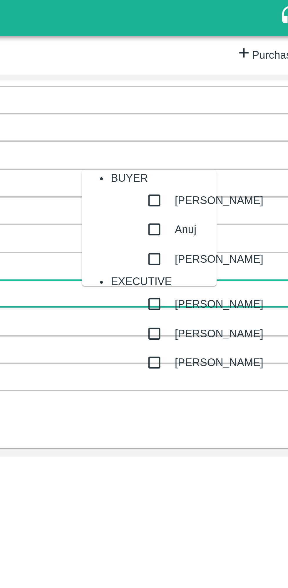
type input "ujj"
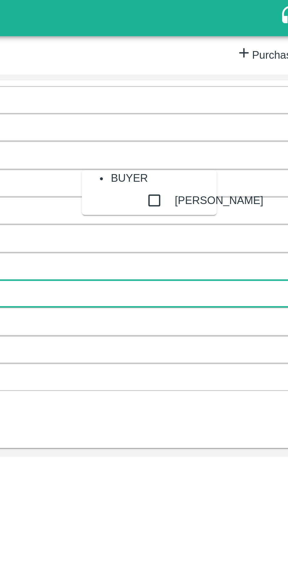
click at [205, 87] on input "checkbox" at bounding box center [211, 81] width 12 height 12
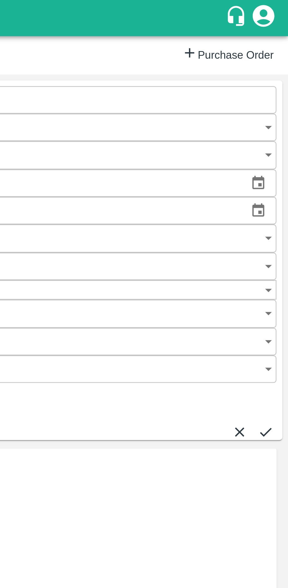
click at [276, 172] on button "submit" at bounding box center [278, 175] width 6 height 6
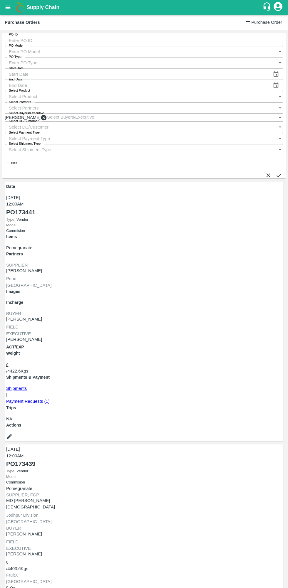
click at [27, 386] on link "Shipments" at bounding box center [16, 388] width 21 height 5
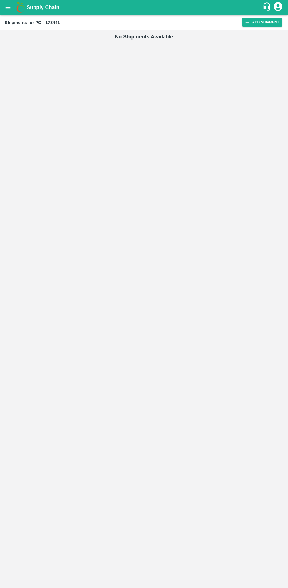
click at [267, 23] on link "Add Shipment" at bounding box center [262, 22] width 40 height 9
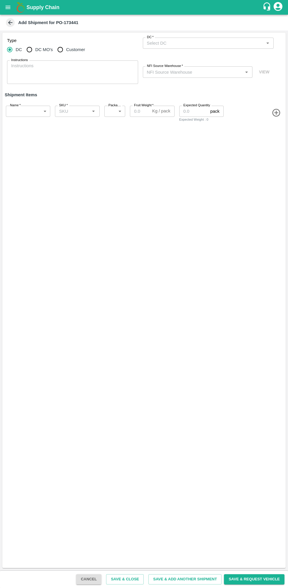
click at [25, 46] on input "DC MO's" at bounding box center [29, 50] width 12 height 12
radio input "true"
click at [186, 42] on input "DC (Material Orders)   *" at bounding box center [203, 43] width 118 height 8
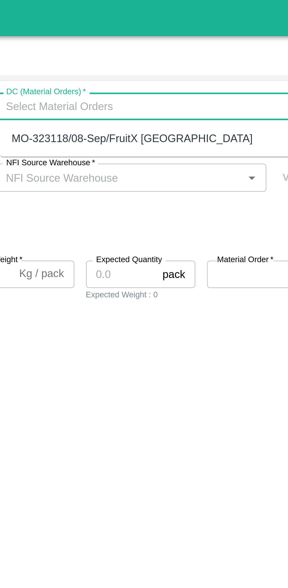
click at [209, 55] on div "MO-323118/08-Sep/FruitX [GEOGRAPHIC_DATA]" at bounding box center [198, 56] width 98 height 6
type input "MH-PRM-100-150"
type input "276"
type input "9.5"
type input "100"
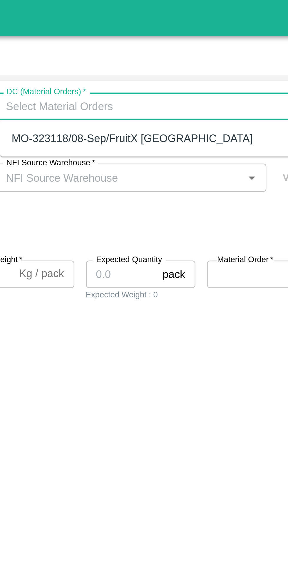
type input "MO-323118/08-Sep/FruitX [GEOGRAPHIC_DATA]"
type input "459086"
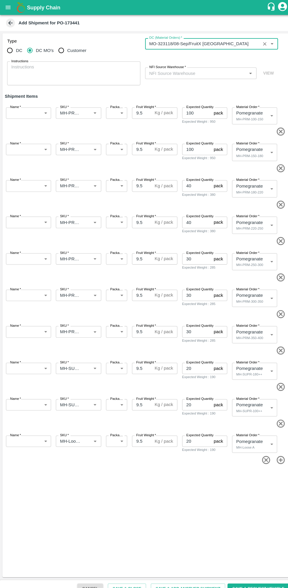
click at [188, 72] on input "NFI Source Warehouse   *" at bounding box center [192, 72] width 97 height 8
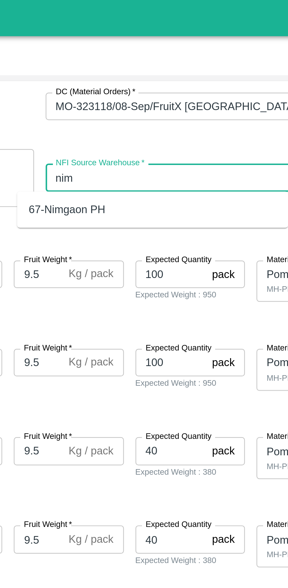
click at [150, 81] on div "67-Nimgaon PH" at bounding box center [186, 85] width 110 height 10
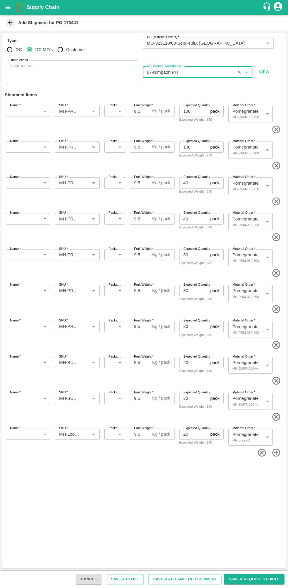
type input "67-Nimgaon PH"
click at [26, 107] on body "Supply Chain Add Shipment for PO-173441 Type DC DC MO's Customer DC (Material O…" at bounding box center [144, 294] width 288 height 588
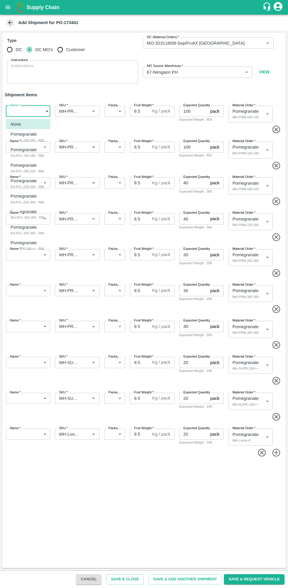
click at [20, 136] on p "Pomegranate" at bounding box center [24, 134] width 26 height 6
type input "1979052"
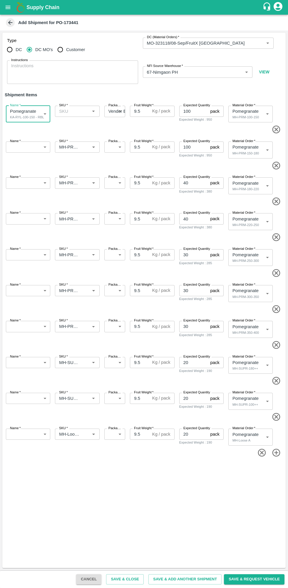
click at [18, 146] on body "Supply Chain Add Shipment for PO-173441 Type DC DC MO's Customer DC (Material O…" at bounding box center [144, 294] width 288 height 588
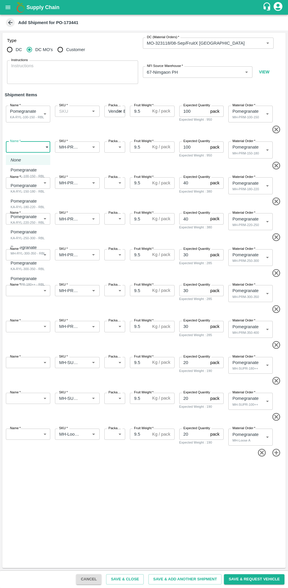
click at [22, 190] on div "KA-RYL-150-180 - RBL" at bounding box center [28, 191] width 34 height 5
type input "1979053"
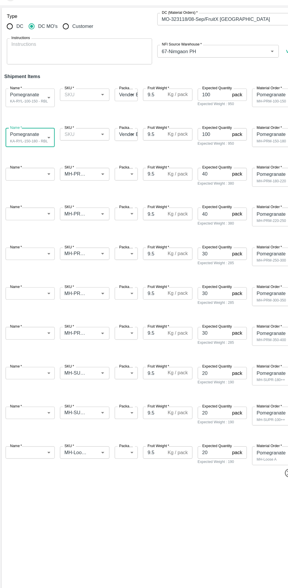
click at [26, 185] on body "Supply Chain Add Shipment for PO-173441 Type DC DC MO's Customer DC (Material O…" at bounding box center [144, 294] width 288 height 588
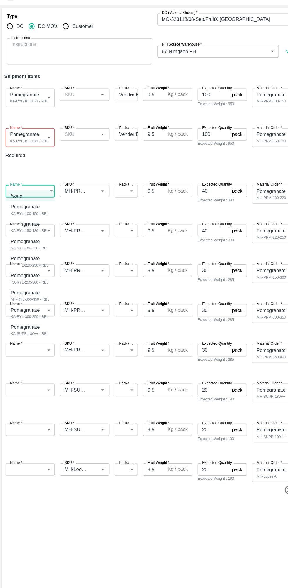
click at [42, 249] on div "KA-RYL-180-220 - RBL" at bounding box center [28, 249] width 34 height 5
type input "1979054"
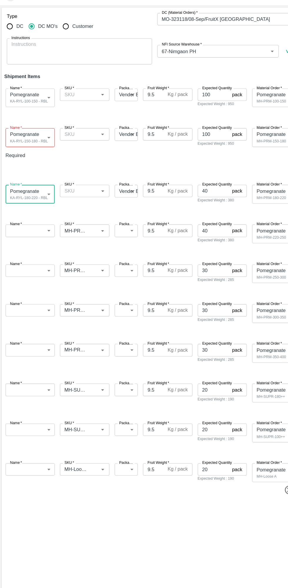
click at [42, 229] on body "Supply Chain Add Shipment for PO-173441 Type DC DC MO's Customer DC (Material O…" at bounding box center [144, 294] width 288 height 588
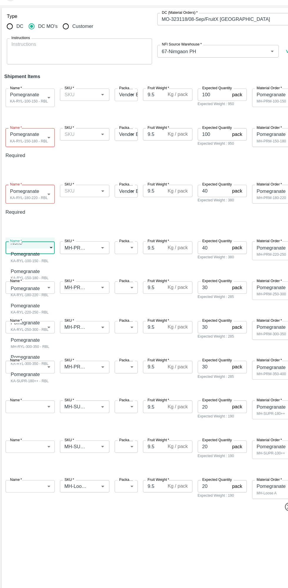
click at [45, 305] on div "Pomegranate KA-RYL-220-250 - RBL" at bounding box center [28, 304] width 35 height 12
type input "1979055"
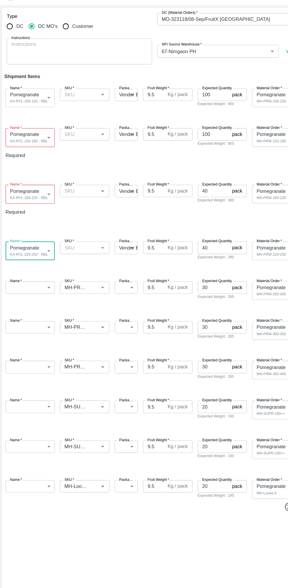
click at [35, 265] on body "Supply Chain Add Shipment for PO-173441 Type DC DC MO's Customer DC (Material O…" at bounding box center [144, 294] width 288 height 588
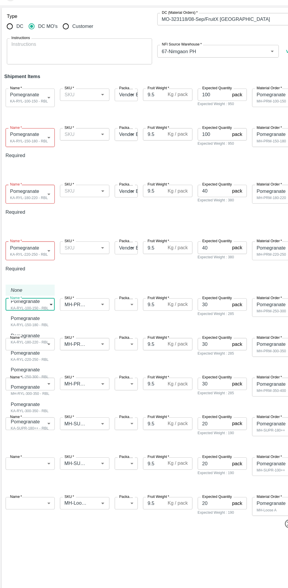
click at [41, 363] on div "KA-RYL-250-300 - RBL" at bounding box center [28, 365] width 34 height 5
type input "1979056"
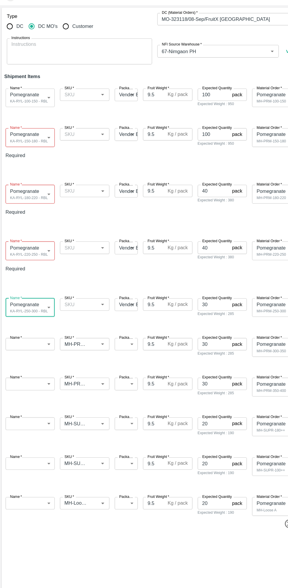
click at [40, 311] on body "Supply Chain Add Shipment for PO-173441 Type DC DC MO's Customer DC (Material O…" at bounding box center [144, 294] width 288 height 588
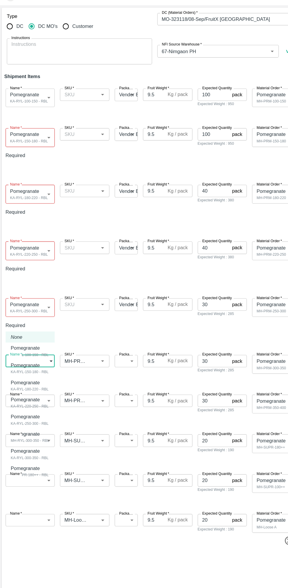
click at [43, 420] on div "Pomegranate MH-RYL-300-350 - RBL" at bounding box center [28, 420] width 35 height 12
type input "1979057"
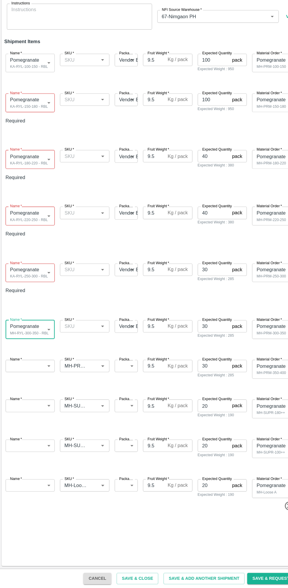
click at [43, 351] on body "Supply Chain Add Shipment for PO-173441 Type DC DC MO's Customer DC (Material O…" at bounding box center [144, 294] width 288 height 588
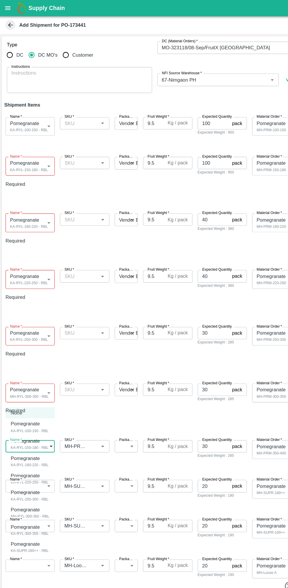
click at [36, 488] on p "Pomegranate" at bounding box center [24, 491] width 26 height 6
type input "1979059"
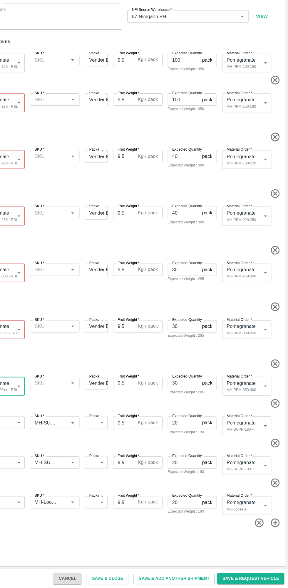
click at [277, 488] on icon "button" at bounding box center [276, 493] width 10 height 10
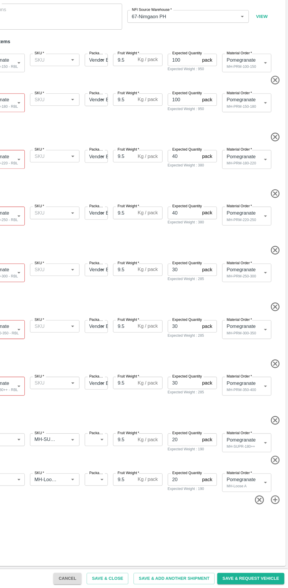
type input "MH-Loose A"
type input "459095"
click at [279, 467] on icon "button" at bounding box center [276, 472] width 10 height 10
type input "MH-Loose A"
type input "459095"
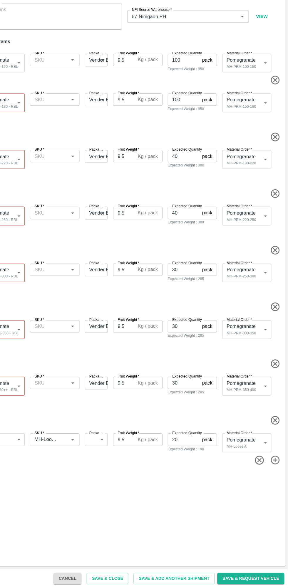
click at [277, 432] on icon "button" at bounding box center [276, 437] width 10 height 10
type input "MH-Loose A"
type input "20"
type input "459095"
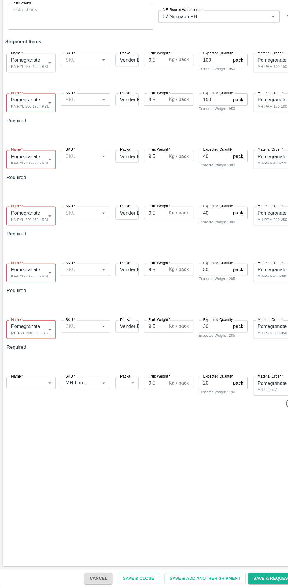
click at [29, 357] on body "Supply Chain Add Shipment for PO-173441 Type DC DC MO's Customer DC (Material O…" at bounding box center [144, 294] width 288 height 588
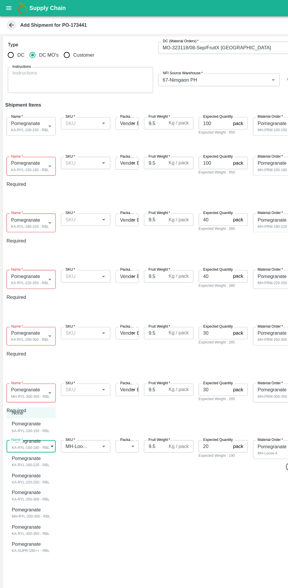
click at [40, 494] on div "Pomegranate KA-SUPR-180++ - RBL" at bounding box center [28, 494] width 35 height 12
type input "1979059"
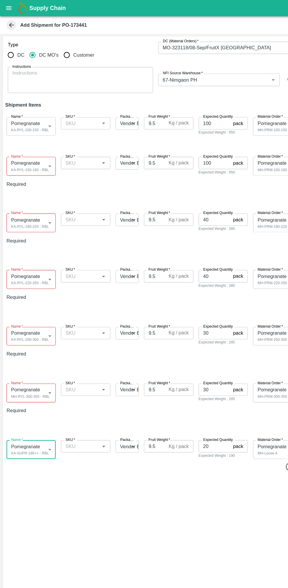
click at [76, 110] on input "SKU   *" at bounding box center [72, 111] width 31 height 8
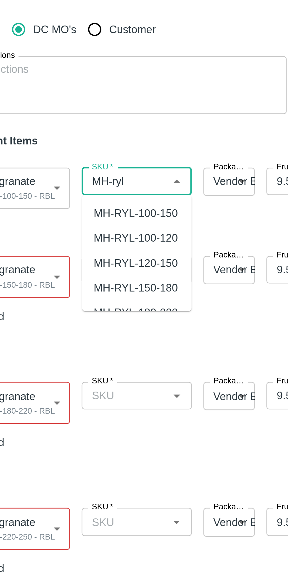
click at [71, 125] on div "MH-RYL-100-150" at bounding box center [77, 124] width 34 height 6
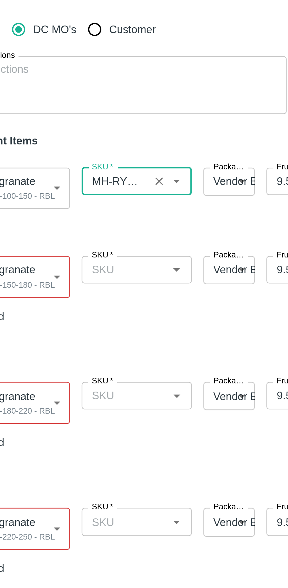
type input "MH-RYL-100-150"
click at [70, 145] on input "SKU   *" at bounding box center [72, 147] width 31 height 8
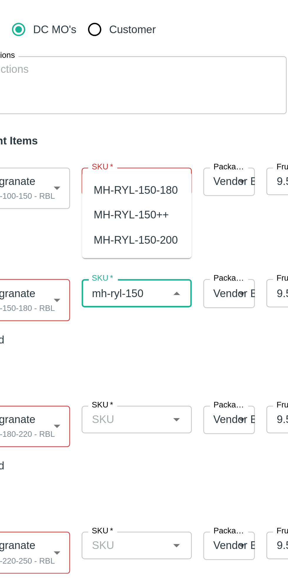
click at [72, 115] on div "MH-RYL-150-180" at bounding box center [77, 114] width 34 height 6
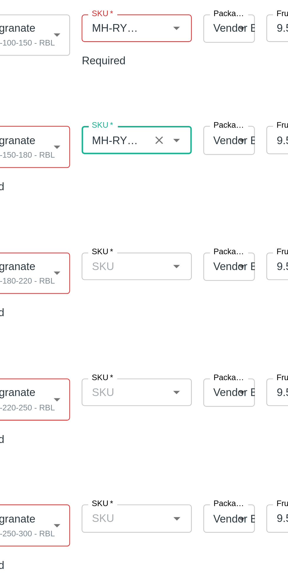
type input "MH-RYL-150-180"
click at [67, 204] on input "SKU   *" at bounding box center [72, 208] width 31 height 8
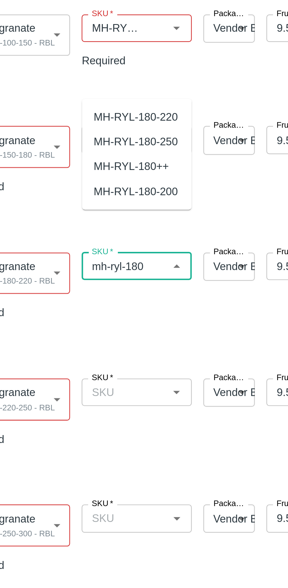
click at [71, 147] on div "MH-RYL-180-220" at bounding box center [77, 147] width 34 height 6
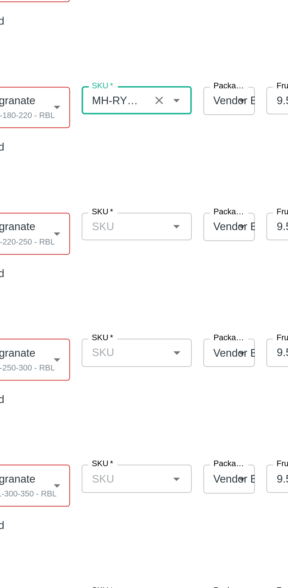
type input "MH-RYL-180-220"
click at [68, 255] on input "SKU   *" at bounding box center [72, 259] width 31 height 8
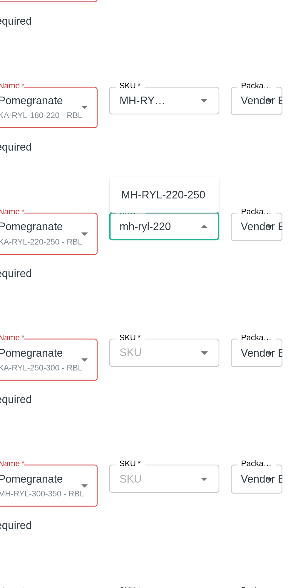
click at [70, 246] on div "MH-RYL-220-250" at bounding box center [77, 246] width 34 height 6
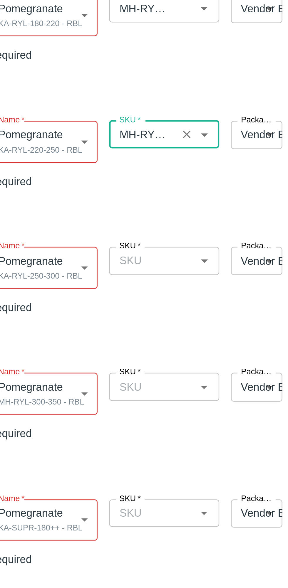
type input "MH-RYL-220-250"
click at [67, 306] on input "SKU   *" at bounding box center [72, 310] width 31 height 8
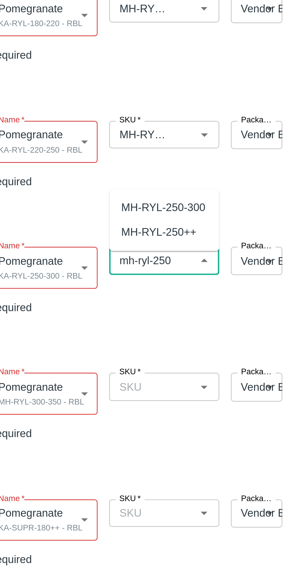
click at [72, 289] on div "MH-RYL-250-300" at bounding box center [77, 288] width 34 height 6
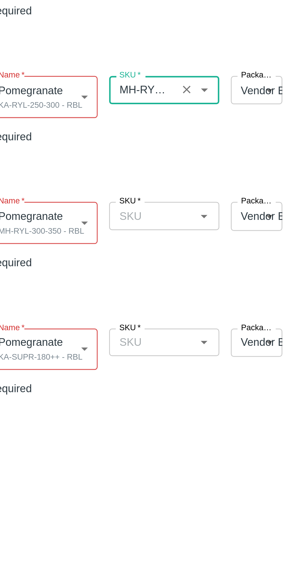
type input "MH-RYL-250-300"
click at [67, 357] on input "SKU   *" at bounding box center [72, 361] width 31 height 8
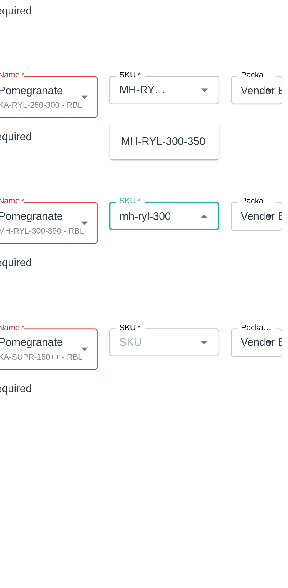
click at [73, 357] on input "SKU   *" at bounding box center [72, 361] width 31 height 8
click at [74, 330] on div "MH-RYL-300-350" at bounding box center [77, 330] width 34 height 6
type input "MH-RYL-300-350"
click at [70, 408] on input "SKU   *" at bounding box center [72, 412] width 31 height 8
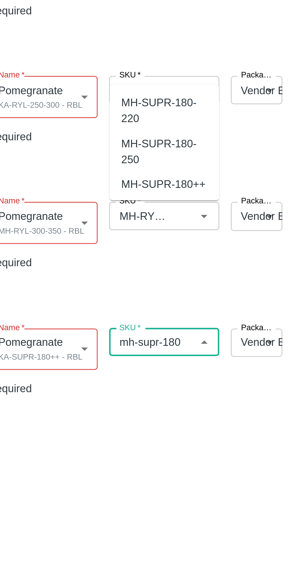
click at [70, 348] on div "MH-SUPR-180++" at bounding box center [77, 348] width 34 height 6
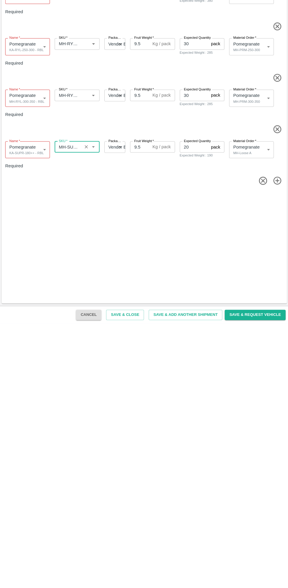
type input "MH-SUPR-180++"
click at [256, 579] on button "Save & Request Vehicle" at bounding box center [254, 579] width 60 height 10
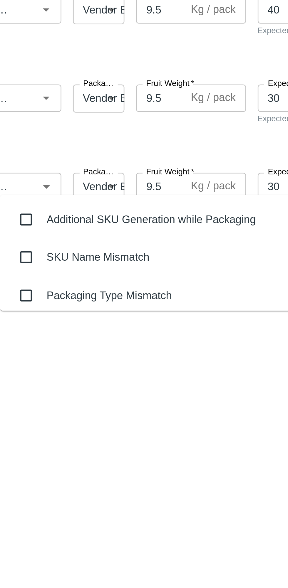
click at [84, 303] on input "checkbox" at bounding box center [85, 304] width 12 height 12
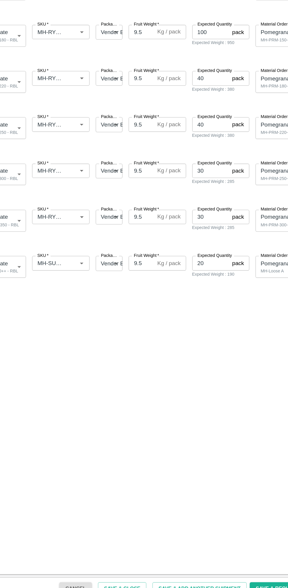
type textarea "Na"
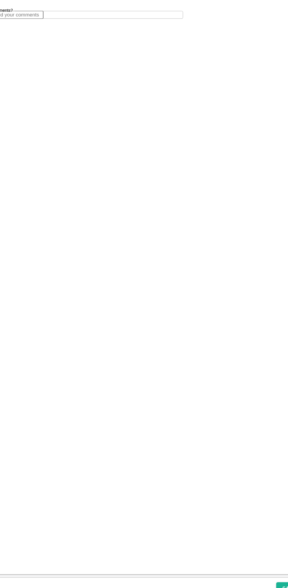
type input "08/09/2025 07:22 AM"
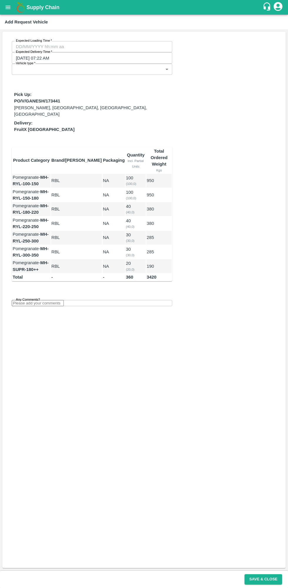
click at [45, 47] on input "Expected Loading Time   *" at bounding box center [90, 46] width 156 height 11
type input "02/09/2025 12:00 AM"
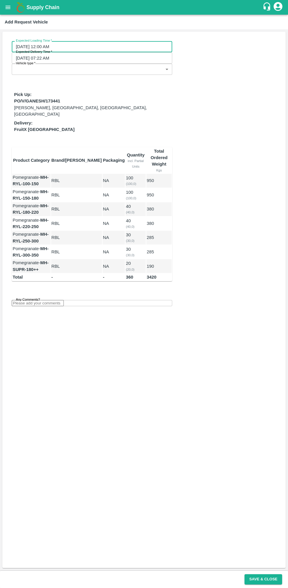
click at [33, 62] on body "Supply Chain Add Request Vehicle Expected Loading Time   * 02/09/2025 12:00 AM …" at bounding box center [144, 294] width 288 height 588
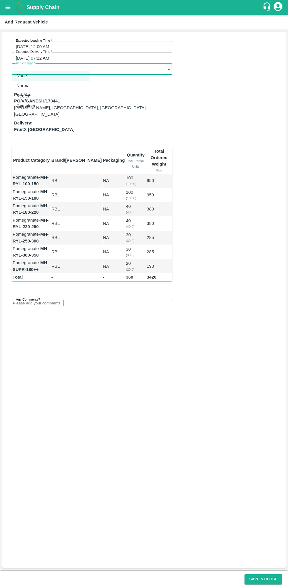
click at [25, 83] on p "Normal" at bounding box center [23, 85] width 14 height 6
type input "1"
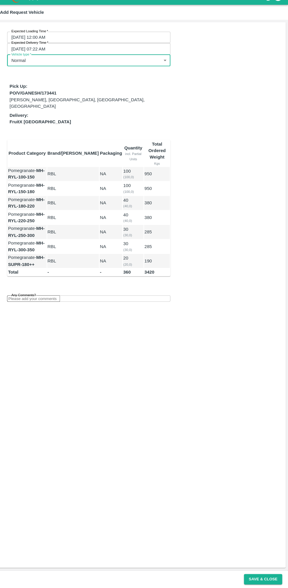
click at [271, 581] on button "Save & Close" at bounding box center [263, 579] width 38 height 10
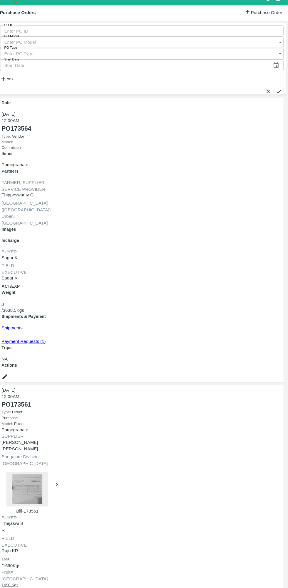
click at [16, 86] on h6 "More" at bounding box center [14, 87] width 6 height 3
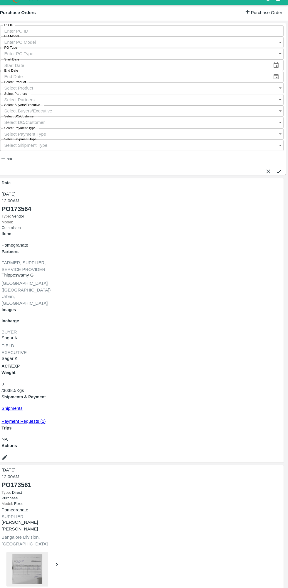
click at [203, 114] on input "Select Buyers/Executive" at bounding box center [138, 119] width 267 height 11
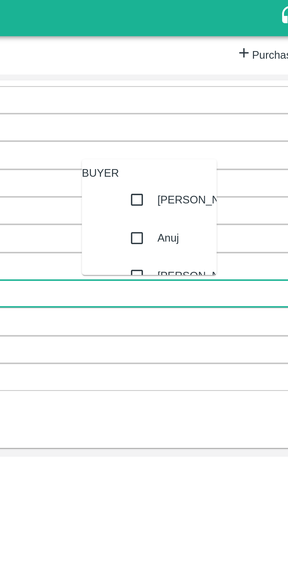
type input "ujj"
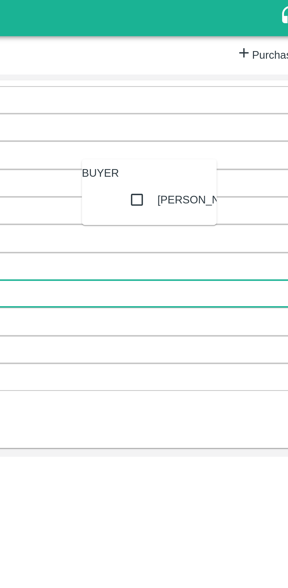
click at [199, 87] on input "checkbox" at bounding box center [204, 81] width 12 height 12
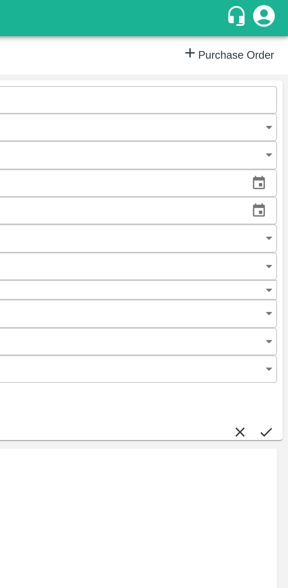
click at [275, 172] on icon "submit" at bounding box center [278, 175] width 6 height 6
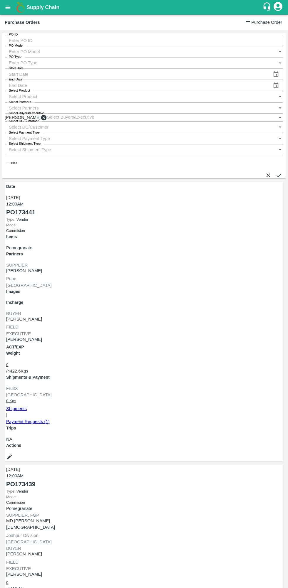
click at [27, 406] on link "Shipments" at bounding box center [16, 408] width 21 height 5
